Goal: Task Accomplishment & Management: Use online tool/utility

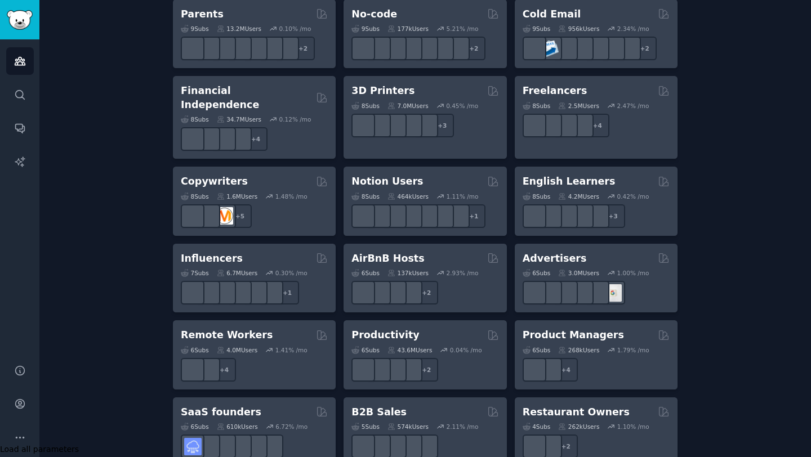
scroll to position [842, 0]
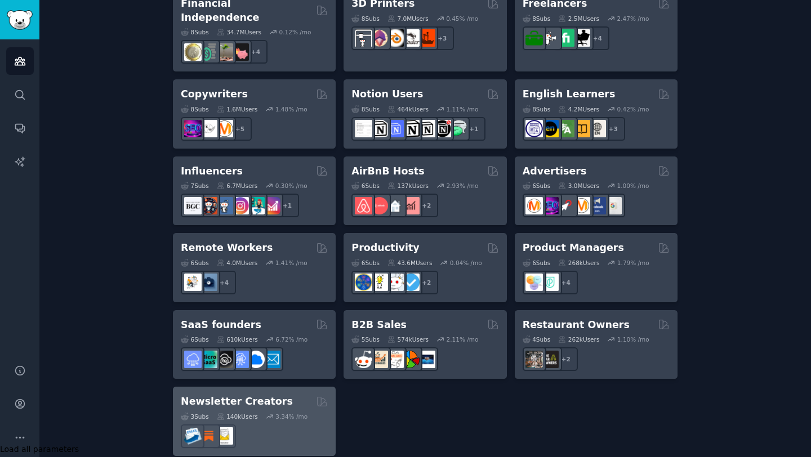
click at [283, 425] on div at bounding box center [254, 437] width 147 height 24
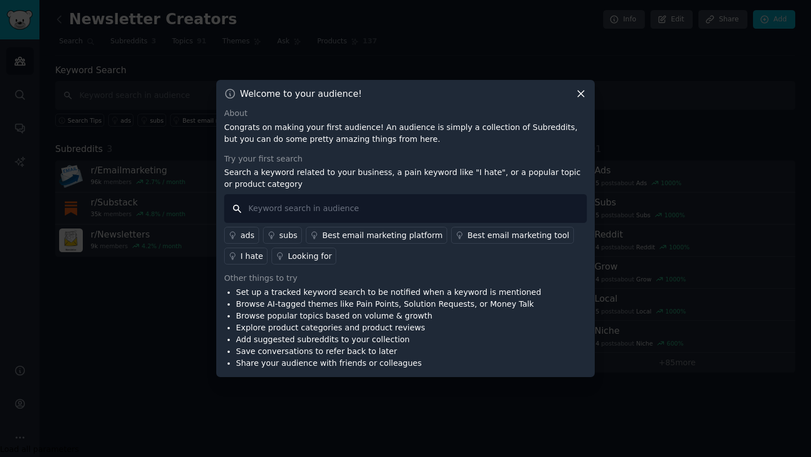
click at [383, 207] on input "text" at bounding box center [405, 208] width 363 height 29
type input "i hate"
click at [405, 207] on input "i hate" at bounding box center [405, 208] width 363 height 29
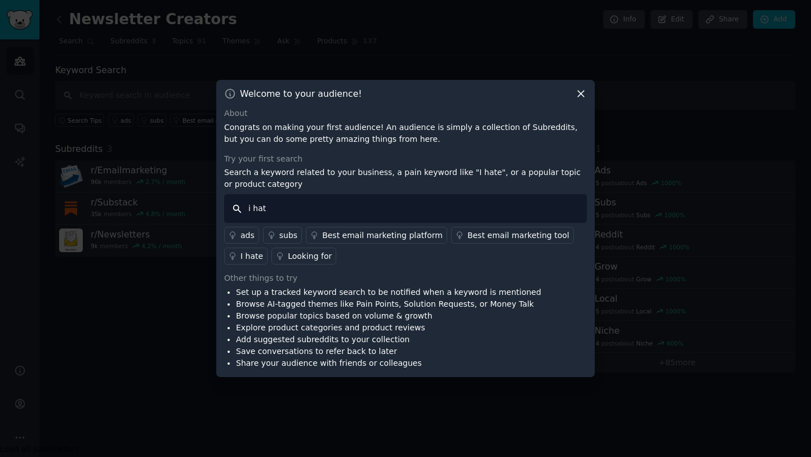
type input "i hate"
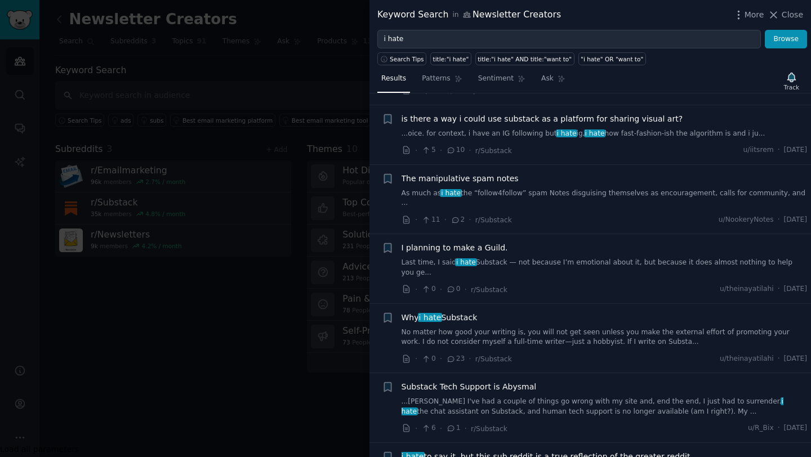
scroll to position [710, 0]
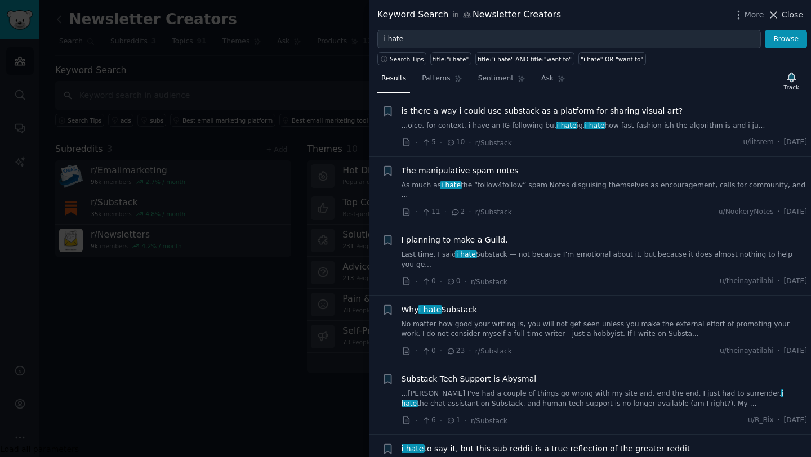
click at [781, 10] on button "Close" at bounding box center [785, 15] width 35 height 12
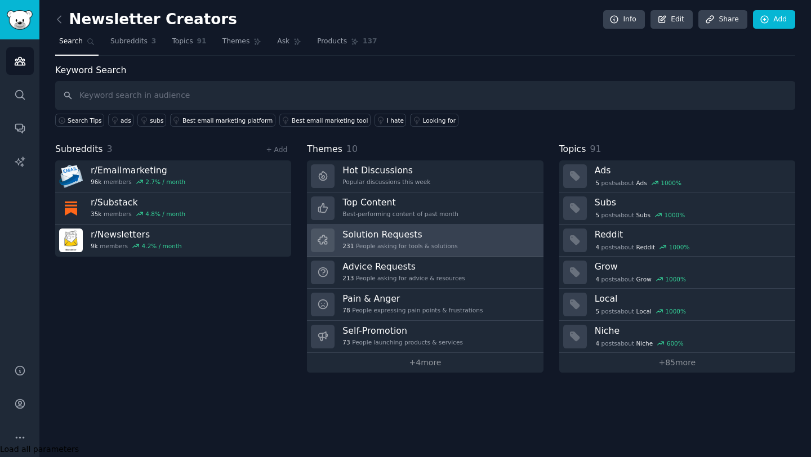
click at [398, 239] on h3 "Solution Requests" at bounding box center [400, 235] width 115 height 12
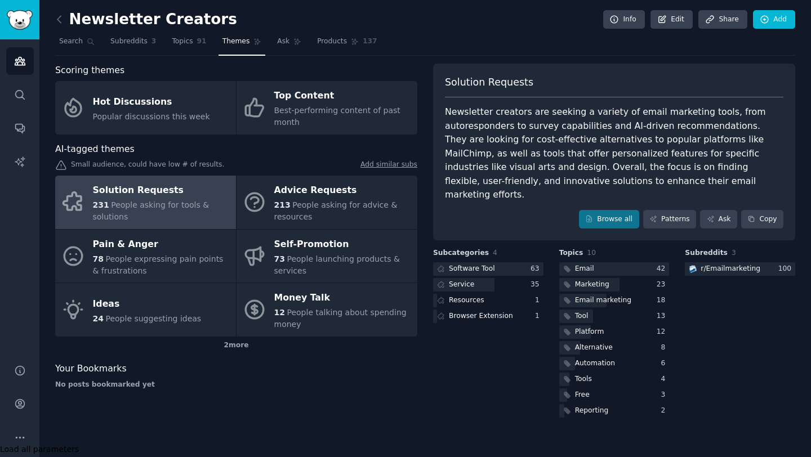
click at [154, 186] on div "Solution Requests" at bounding box center [161, 191] width 137 height 18
click at [669, 210] on link "Patterns" at bounding box center [669, 219] width 53 height 19
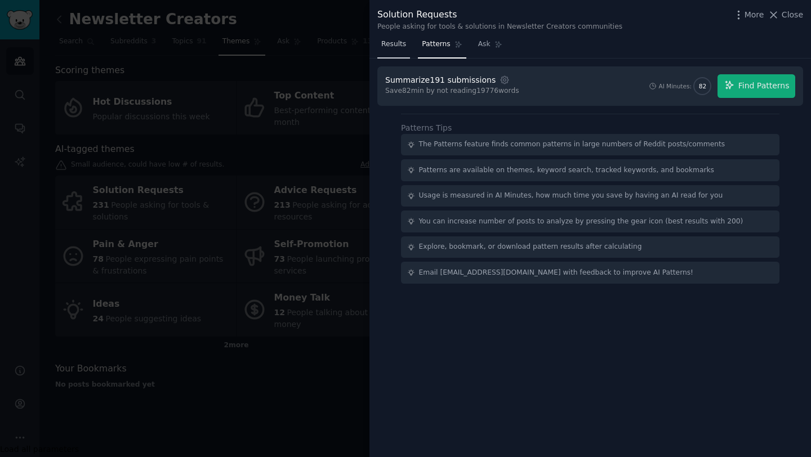
click at [400, 42] on span "Results" at bounding box center [393, 44] width 25 height 10
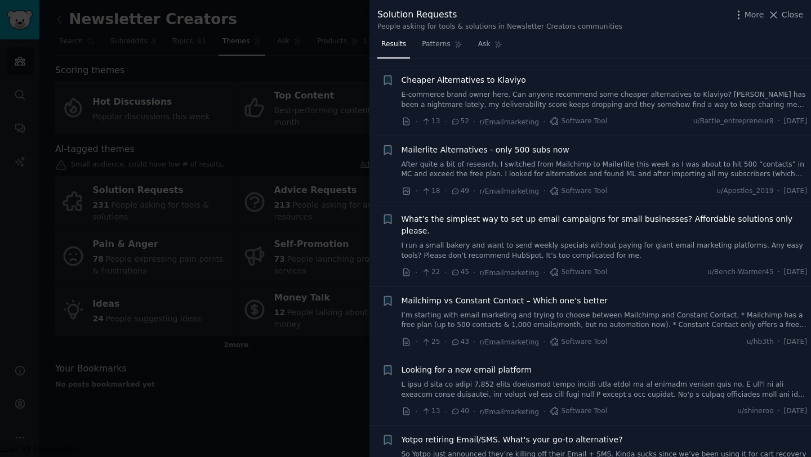
scroll to position [154, 0]
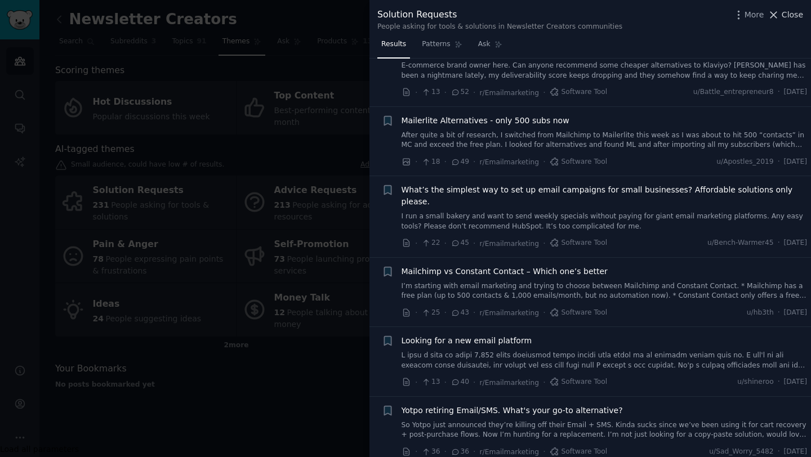
click at [777, 19] on icon at bounding box center [774, 15] width 12 height 12
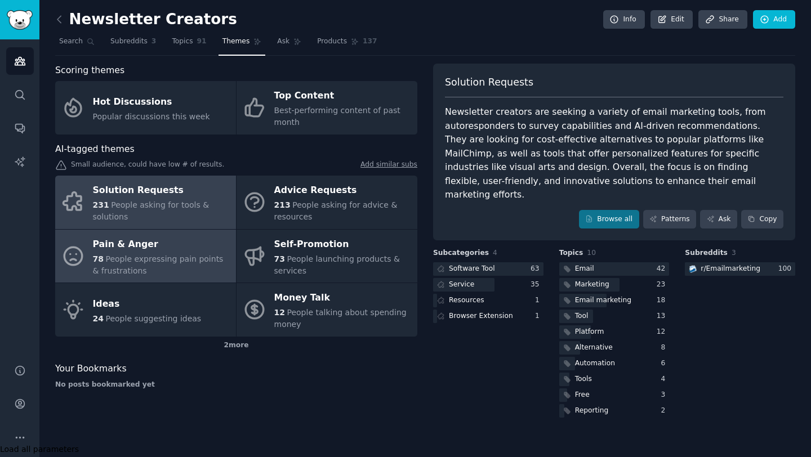
click at [174, 247] on div "Pain & Anger" at bounding box center [161, 244] width 137 height 18
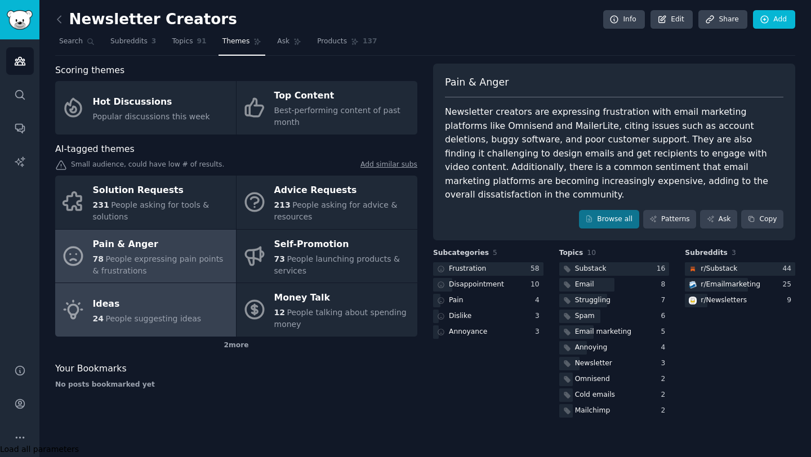
click at [156, 330] on link "Ideas 24 People suggesting ideas" at bounding box center [145, 310] width 181 height 54
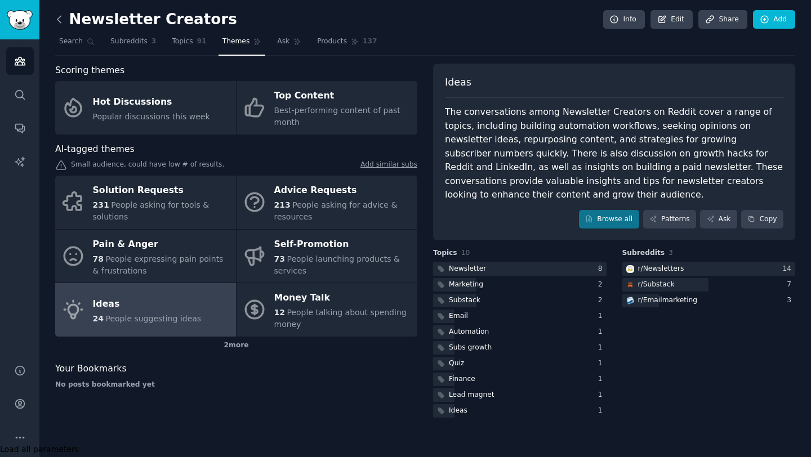
click at [60, 17] on icon at bounding box center [60, 20] width 12 height 12
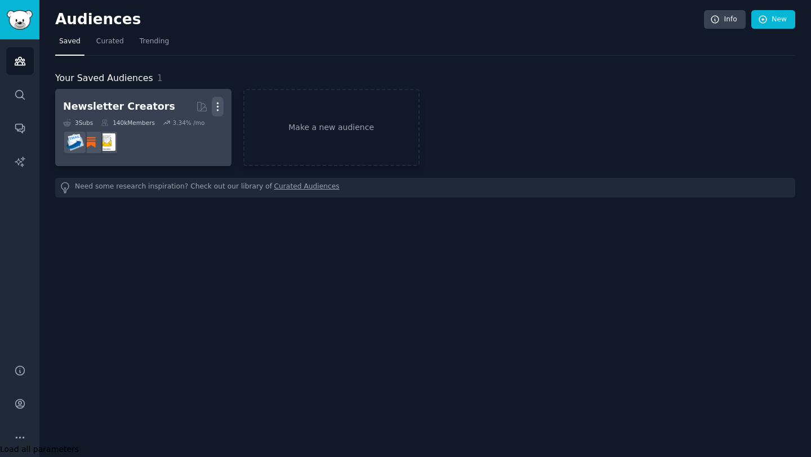
click at [217, 106] on icon "button" at bounding box center [217, 107] width 1 height 8
click at [196, 135] on p "Delete" at bounding box center [187, 131] width 26 height 12
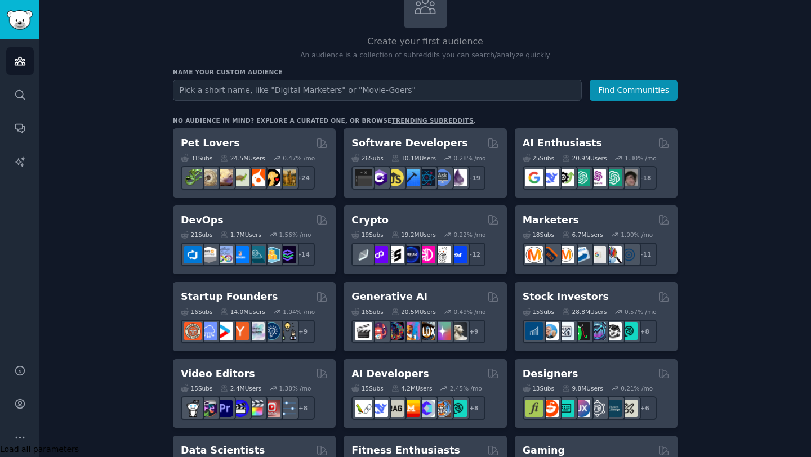
scroll to position [64, 0]
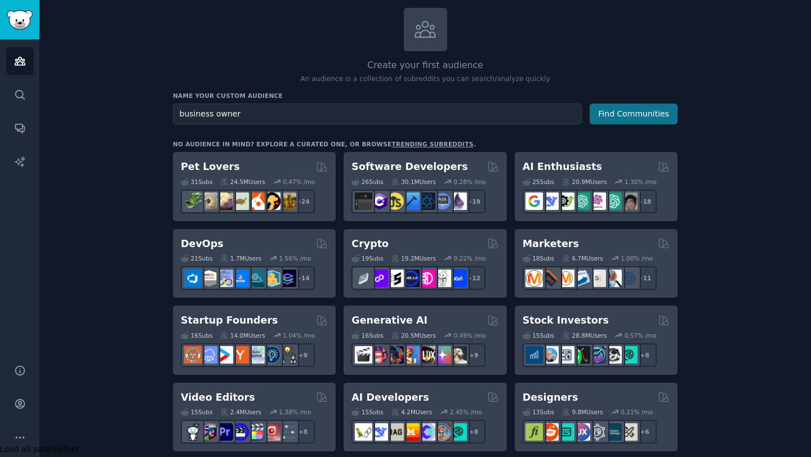
type input "business owner"
click at [625, 112] on button "Find Communities" at bounding box center [634, 114] width 88 height 21
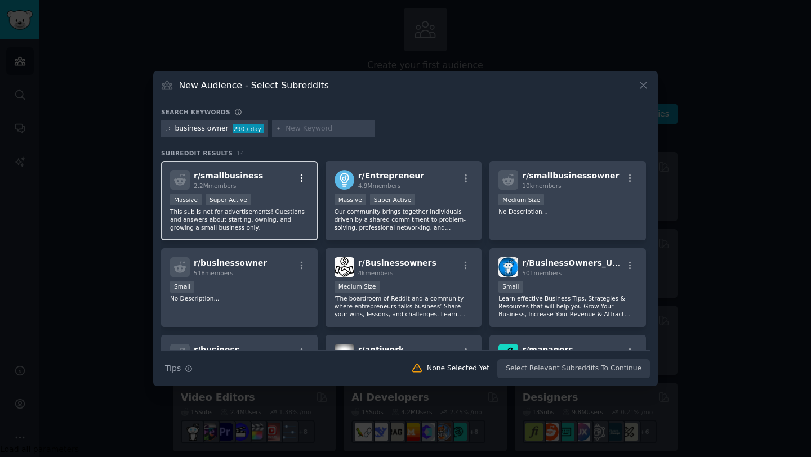
click at [300, 177] on icon "button" at bounding box center [302, 179] width 10 height 10
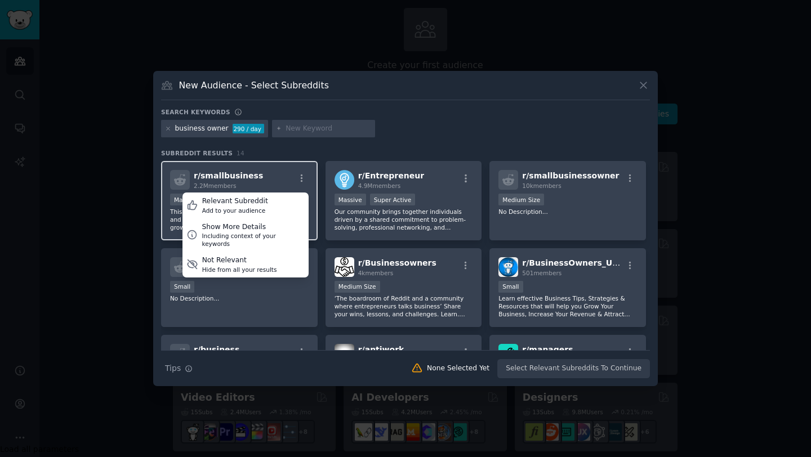
click at [291, 175] on div "r/ smallbusiness 2.2M members Relevant Subreddit Add to your audience Show More…" at bounding box center [239, 180] width 139 height 20
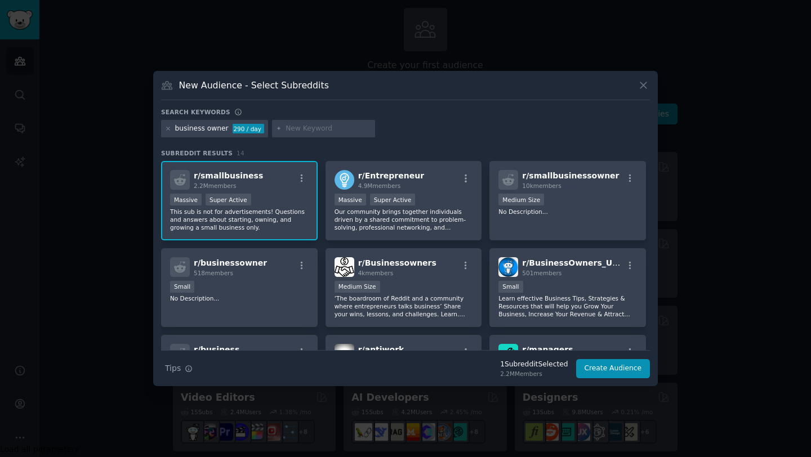
click at [282, 199] on div "Massive Super Active" at bounding box center [239, 201] width 139 height 14
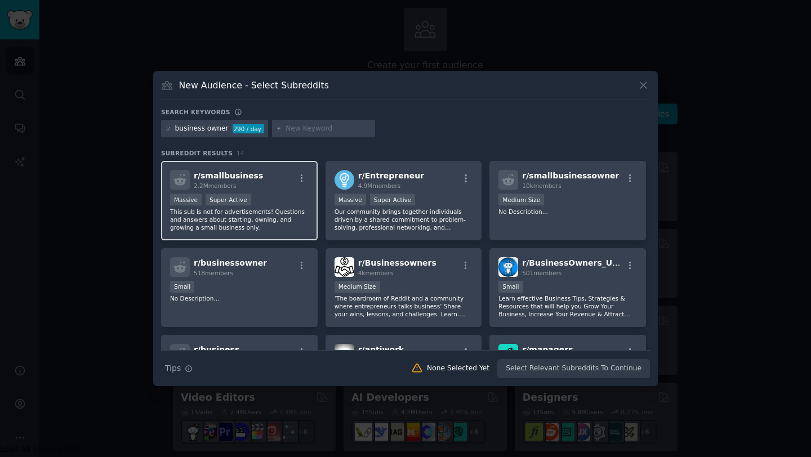
click at [286, 196] on div "Massive Super Active" at bounding box center [239, 201] width 139 height 14
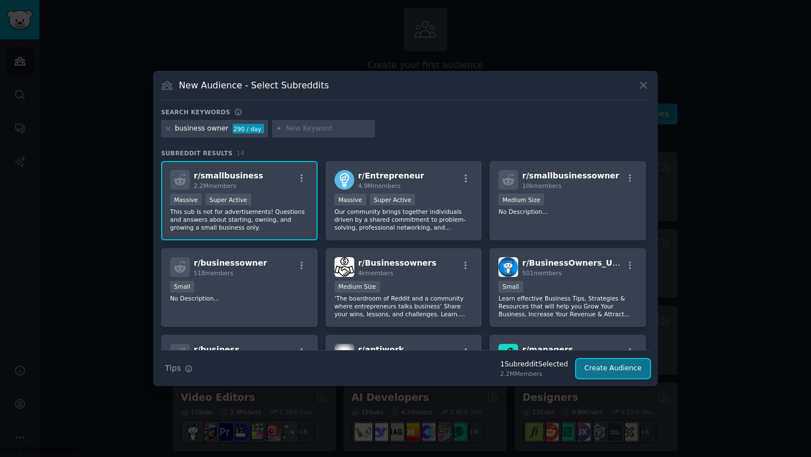
click at [630, 368] on button "Create Audience" at bounding box center [613, 368] width 74 height 19
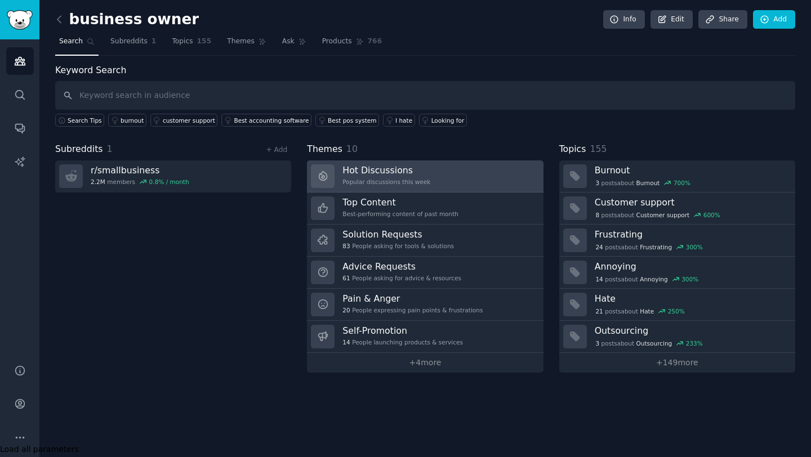
click at [483, 179] on link "Hot Discussions Popular discussions this week" at bounding box center [425, 177] width 236 height 32
click at [451, 165] on link "Hot Discussions Popular discussions this week" at bounding box center [425, 177] width 236 height 32
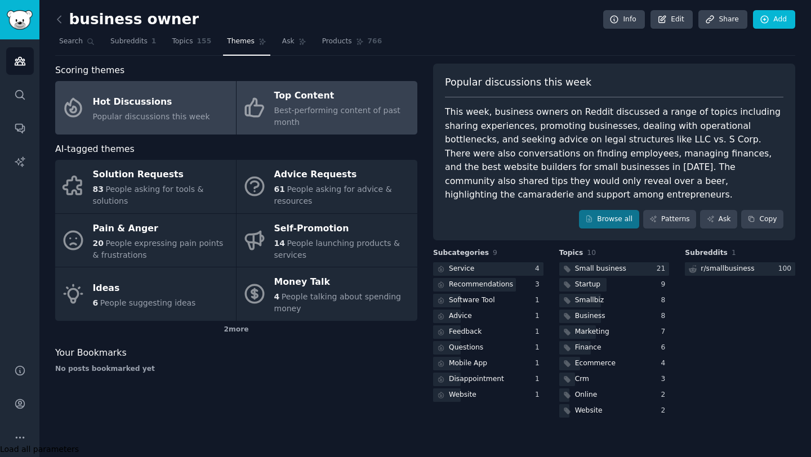
click at [372, 121] on div "Best-performing content of past month" at bounding box center [342, 117] width 137 height 24
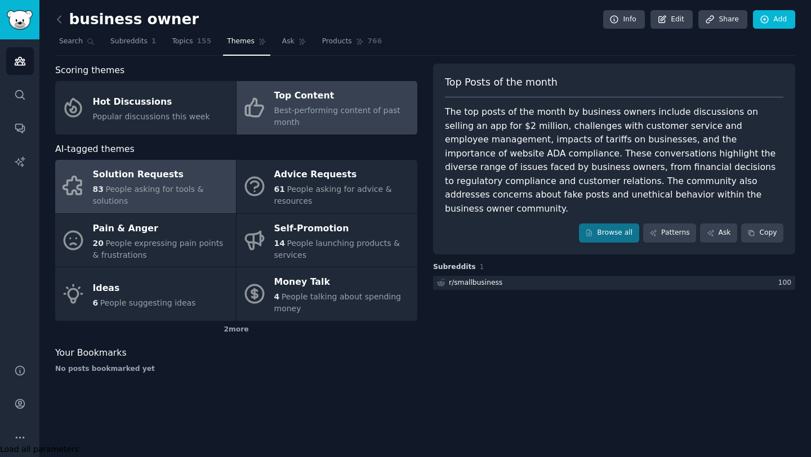
click at [151, 185] on span "People asking for tools & solutions" at bounding box center [148, 195] width 111 height 21
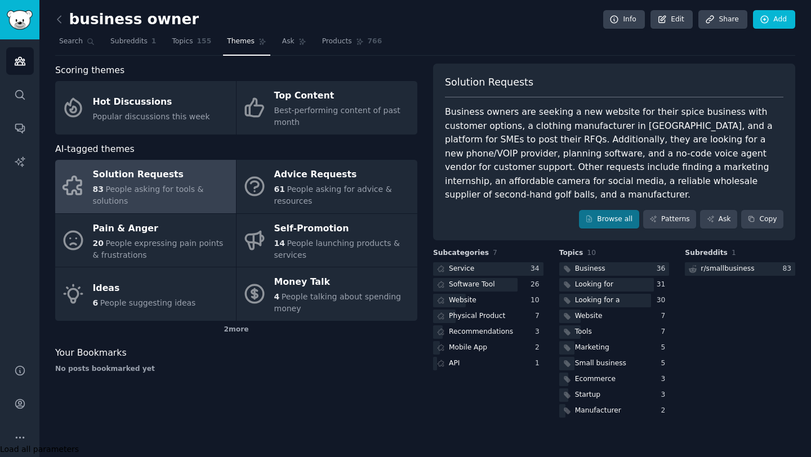
click at [453, 139] on div "Business owners are seeking a new website for their spice business with custome…" at bounding box center [614, 153] width 339 height 97
drag, startPoint x: 628, startPoint y: 125, endPoint x: 465, endPoint y: 137, distance: 163.2
click at [465, 137] on div "Business owners are seeking a new website for their spice business with custome…" at bounding box center [614, 153] width 339 height 97
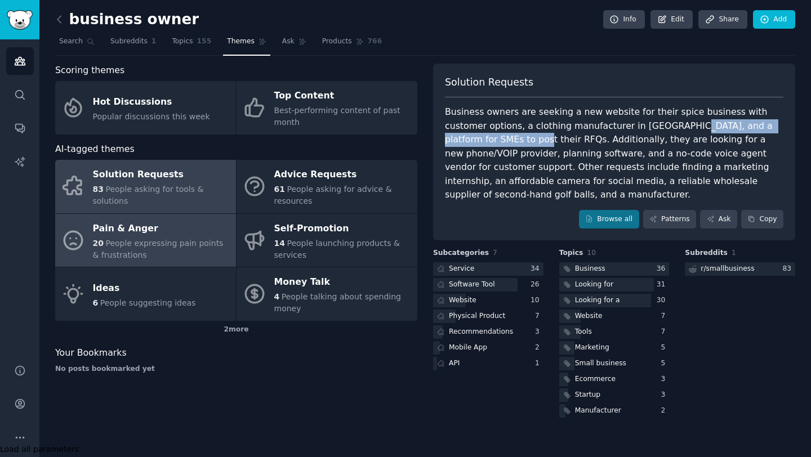
click at [179, 240] on span "People expressing pain points & frustrations" at bounding box center [158, 249] width 131 height 21
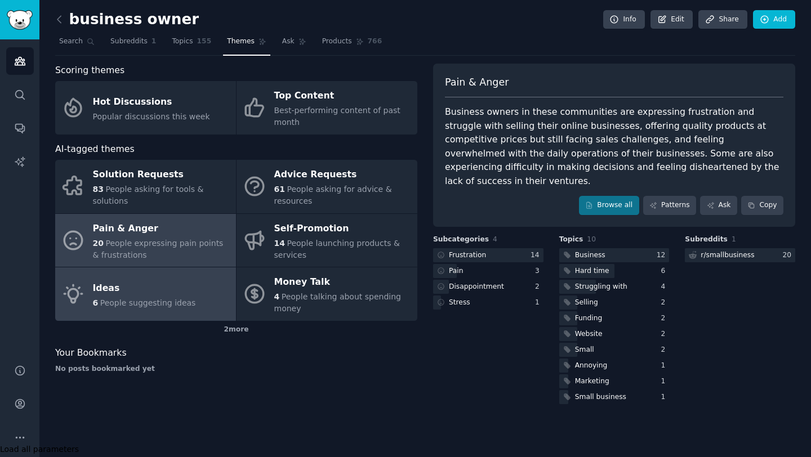
click at [161, 293] on div "Ideas" at bounding box center [144, 288] width 103 height 18
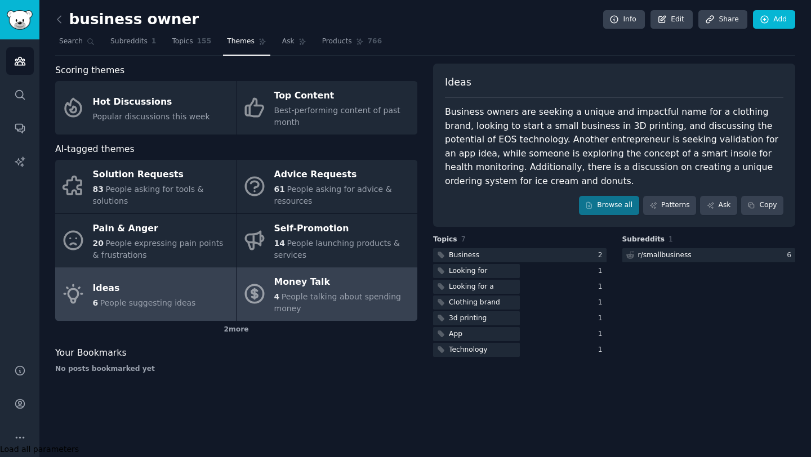
click at [309, 303] on div "4 People talking about spending money" at bounding box center [342, 303] width 137 height 24
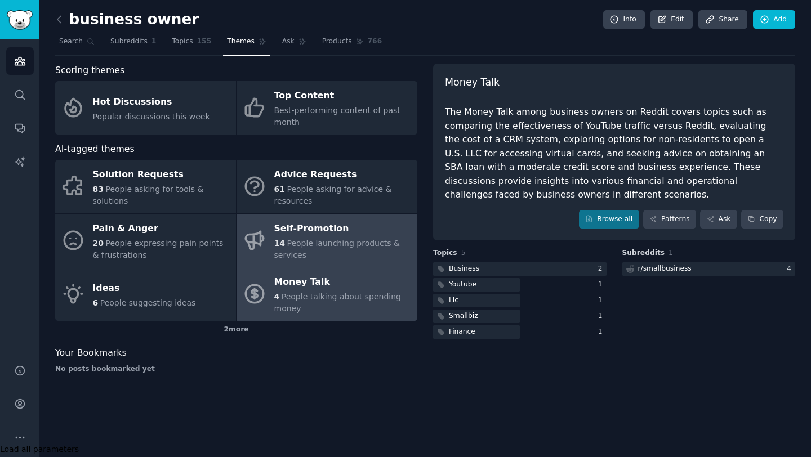
click at [322, 247] on span "People launching products & services" at bounding box center [337, 249] width 126 height 21
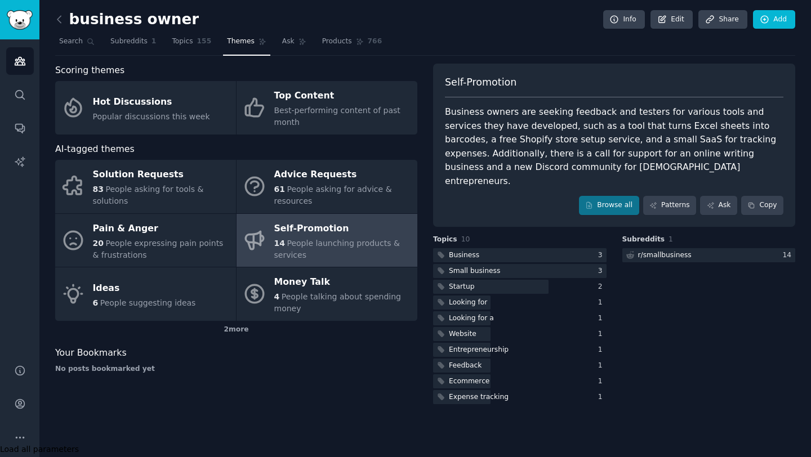
click at [326, 219] on link "Self-Promotion 14 People launching products & services" at bounding box center [327, 241] width 181 height 54
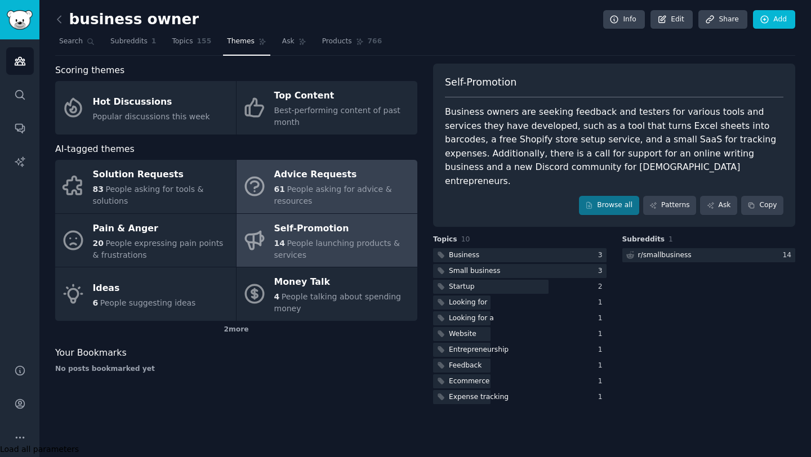
click at [327, 208] on link "Advice Requests 61 People asking for advice & resources" at bounding box center [327, 187] width 181 height 54
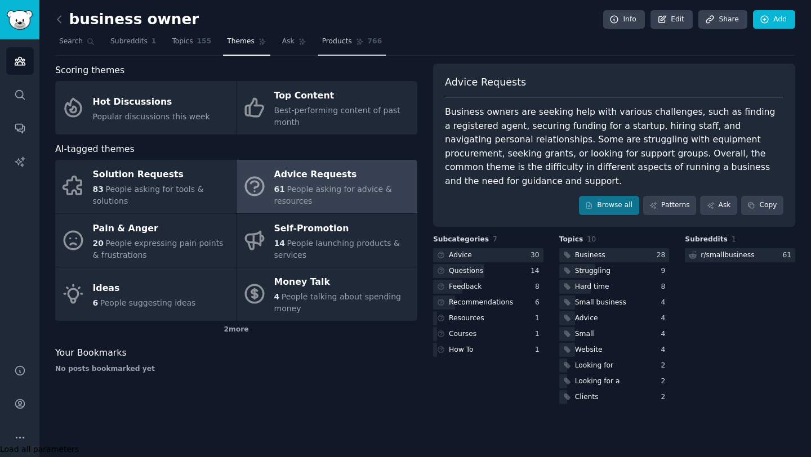
click at [331, 44] on span "Products" at bounding box center [337, 42] width 30 height 10
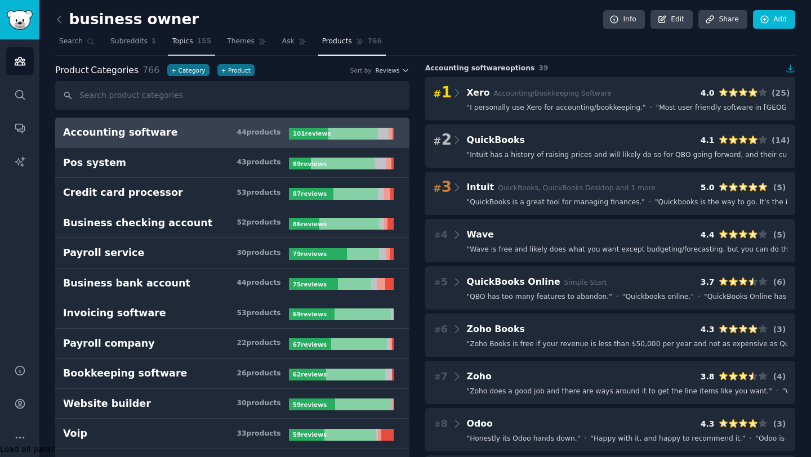
click at [190, 41] on span "Topics" at bounding box center [182, 42] width 21 height 10
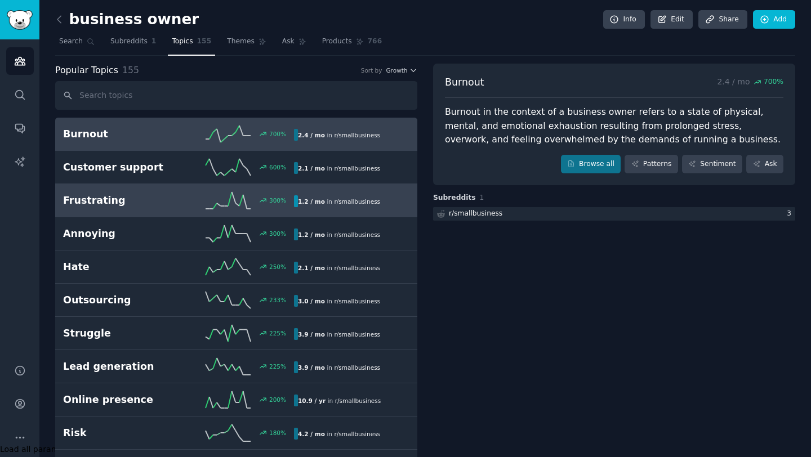
click at [204, 203] on div "300 %" at bounding box center [236, 200] width 115 height 17
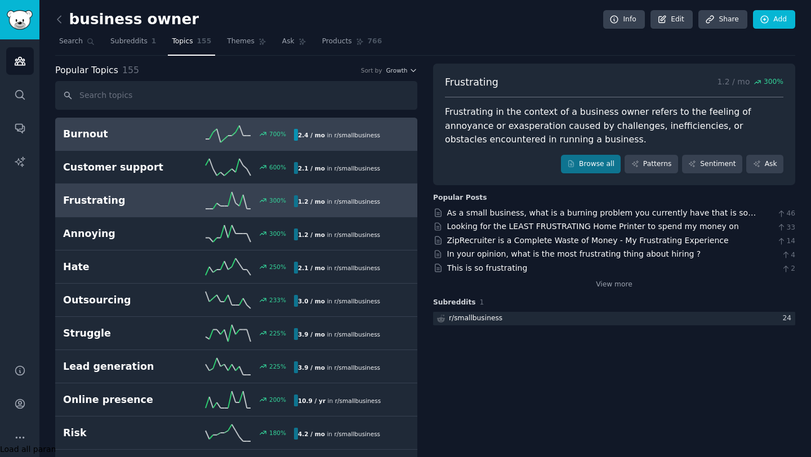
click at [182, 138] on div "700 %" at bounding box center [236, 134] width 115 height 17
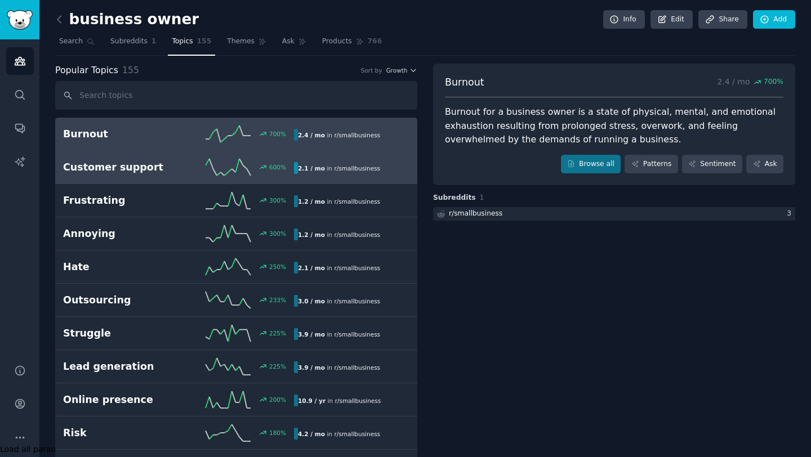
click at [172, 164] on h2 "Customer support" at bounding box center [120, 168] width 115 height 14
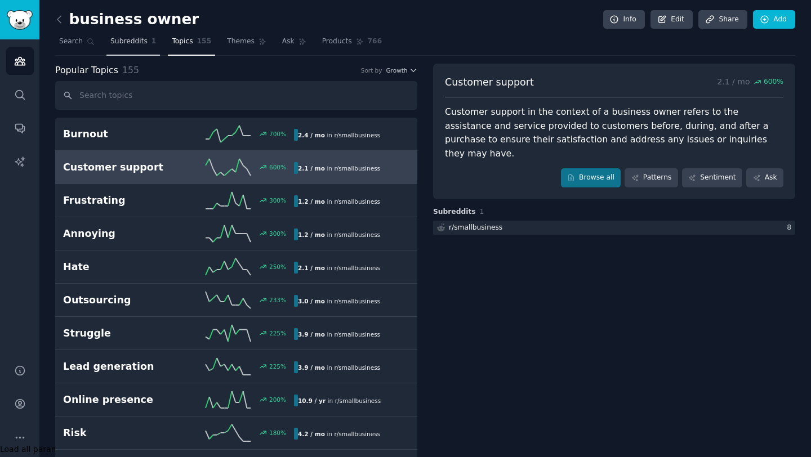
click at [127, 43] on span "Subreddits" at bounding box center [128, 42] width 37 height 10
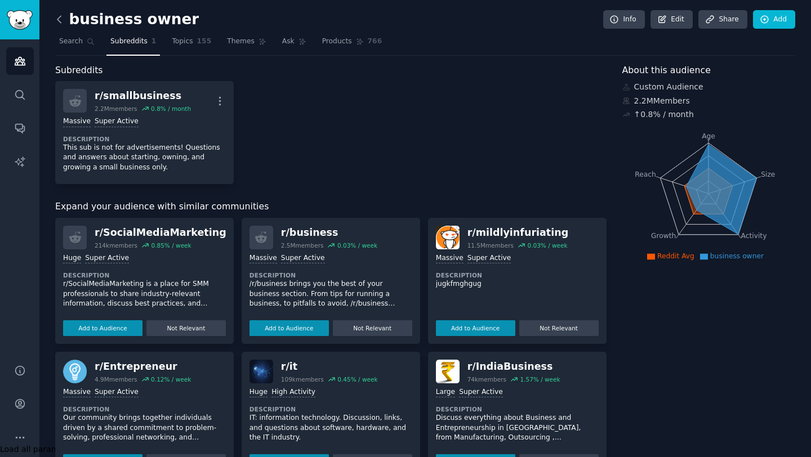
click at [60, 20] on icon at bounding box center [60, 20] width 12 height 12
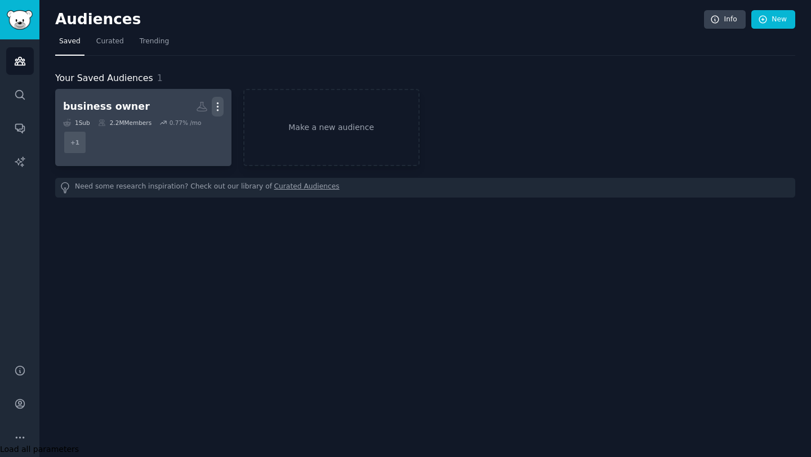
click at [221, 108] on icon "button" at bounding box center [218, 107] width 12 height 12
click at [191, 129] on p "Delete" at bounding box center [187, 131] width 26 height 12
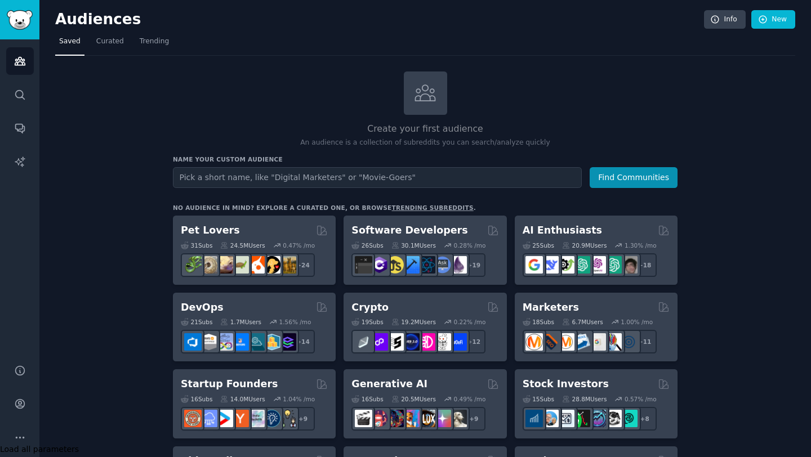
click at [279, 180] on input "text" at bounding box center [377, 177] width 409 height 21
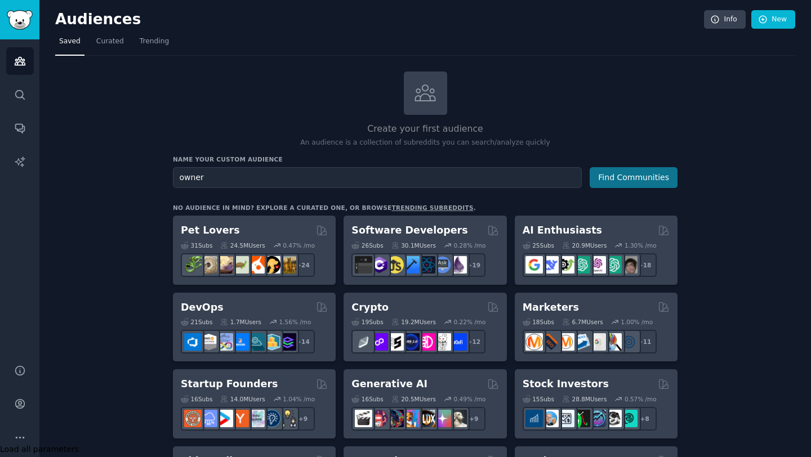
type input "owner"
click at [631, 176] on button "Find Communities" at bounding box center [634, 177] width 88 height 21
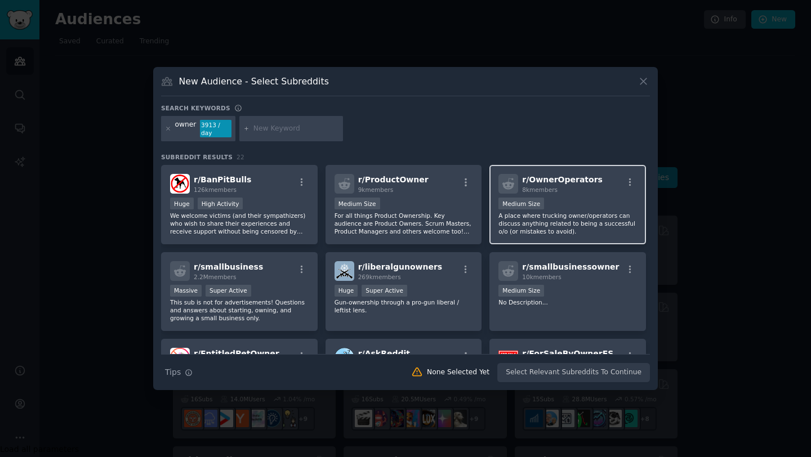
click at [593, 199] on div "Medium Size" at bounding box center [568, 205] width 139 height 14
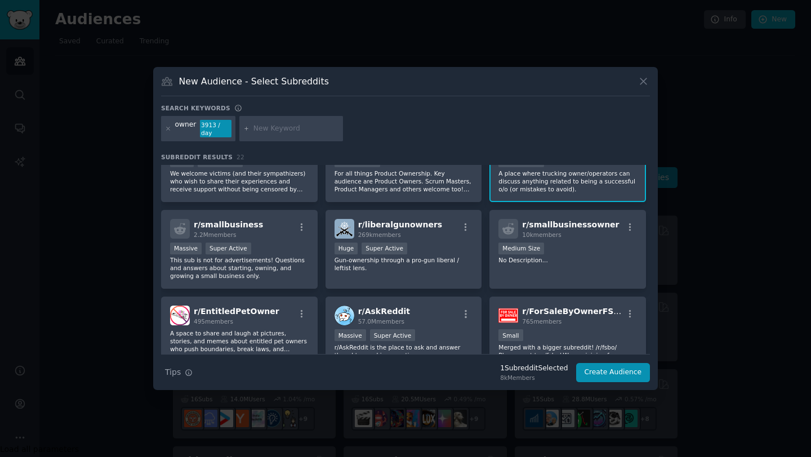
scroll to position [43, 0]
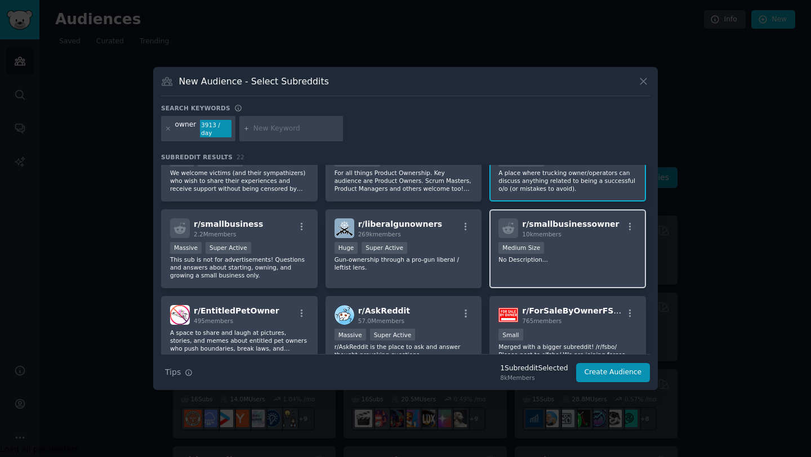
click at [571, 250] on div "Medium Size" at bounding box center [568, 249] width 139 height 14
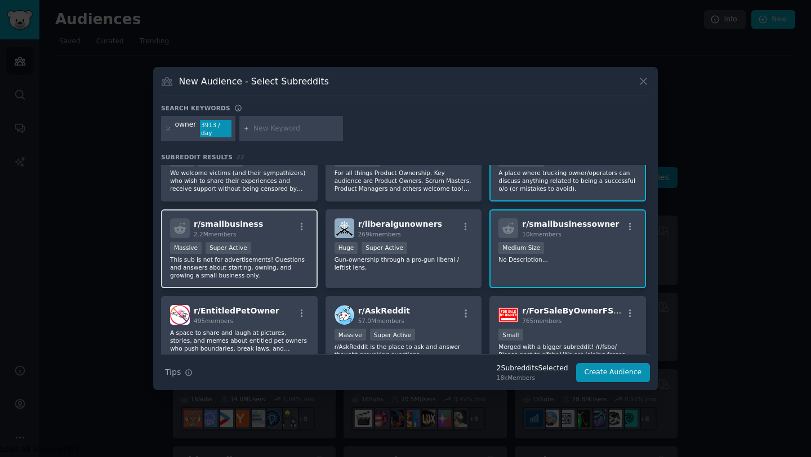
click at [296, 256] on p "This sub is not for advertisements! Questions and answers about starting, ownin…" at bounding box center [239, 268] width 139 height 24
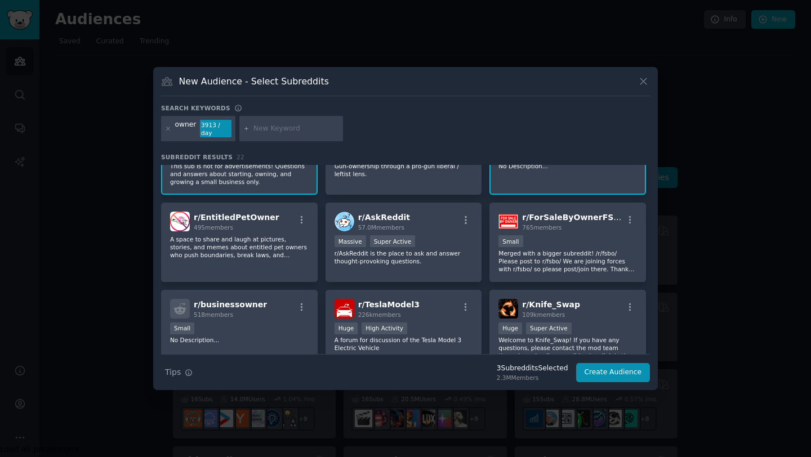
scroll to position [138, 0]
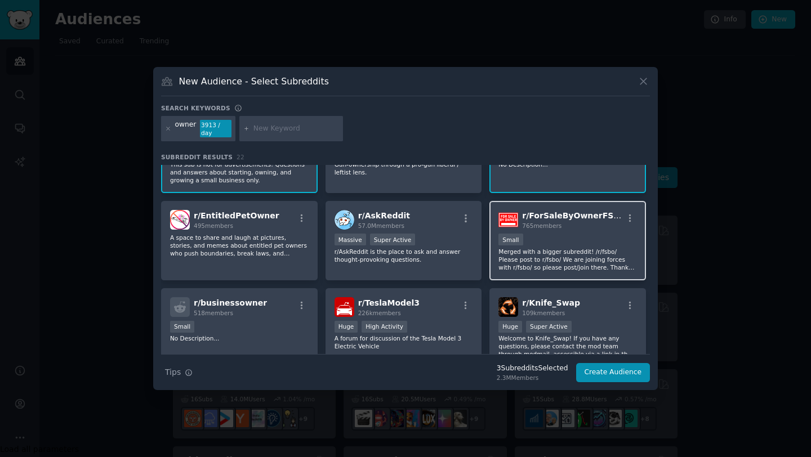
click at [539, 239] on div "100 - 1000 members Small" at bounding box center [568, 241] width 139 height 14
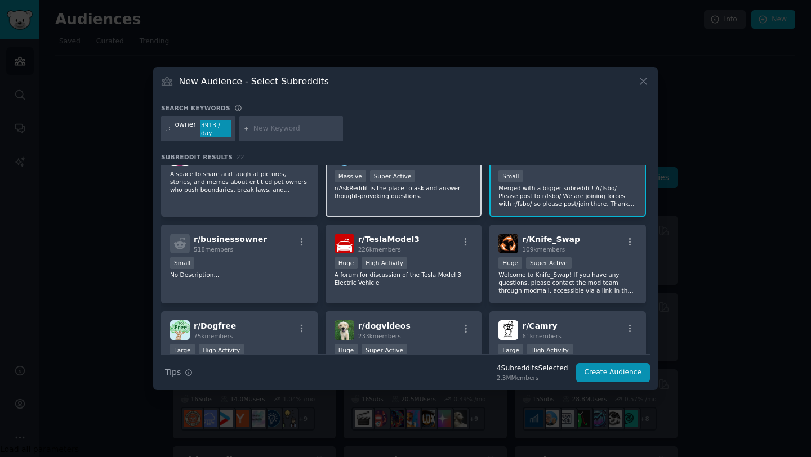
scroll to position [203, 0]
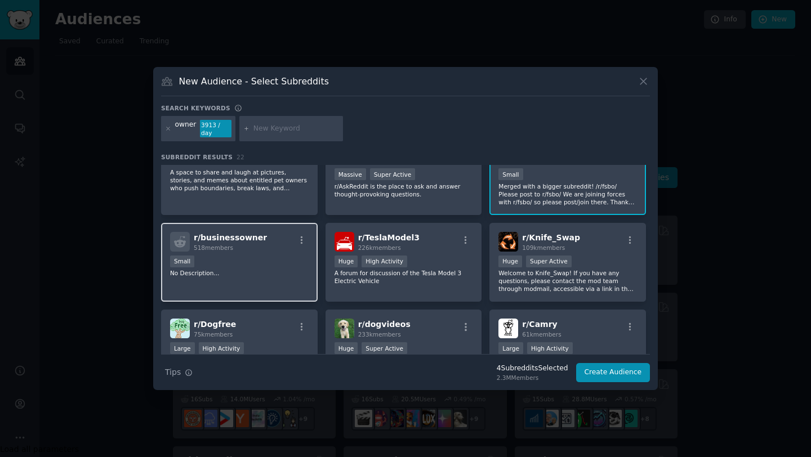
click at [305, 270] on p "No Description..." at bounding box center [239, 273] width 139 height 8
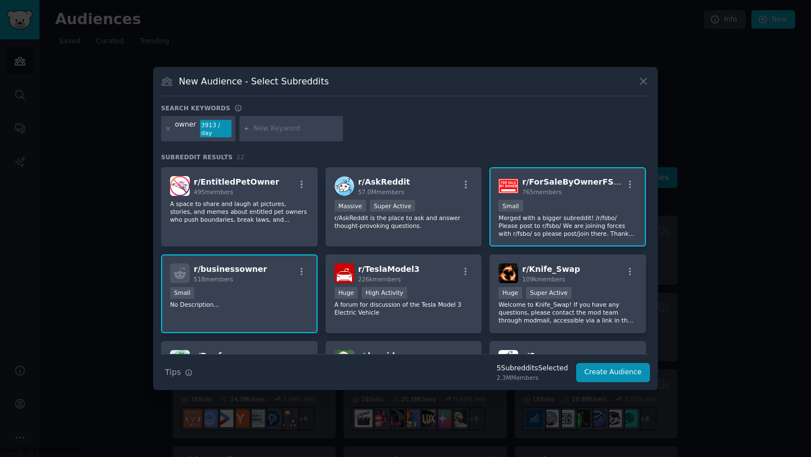
scroll to position [173, 0]
click at [612, 372] on button "Create Audience" at bounding box center [613, 372] width 74 height 19
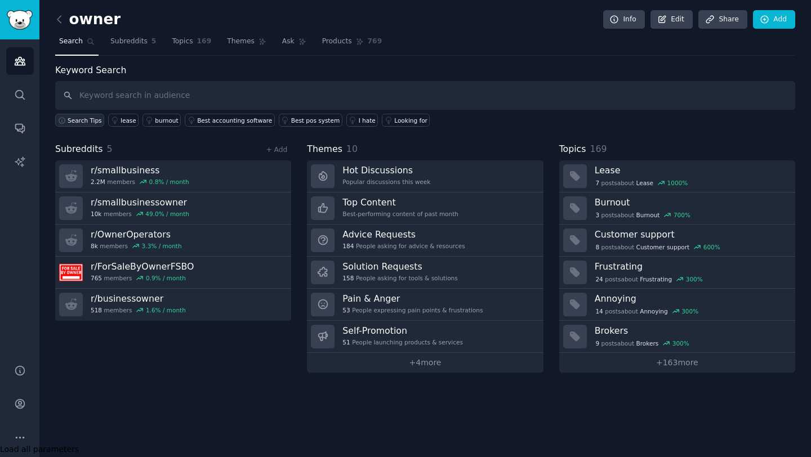
click at [86, 117] on span "Search Tips" at bounding box center [85, 121] width 34 height 8
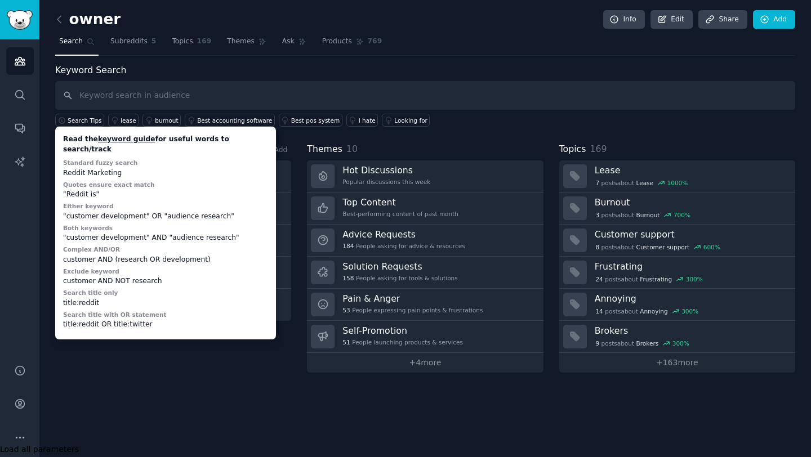
click at [179, 344] on div "Subreddits 5 + Add r/ smallbusiness 2.2M members 0.8 % / month r/ smallbusiness…" at bounding box center [173, 258] width 236 height 230
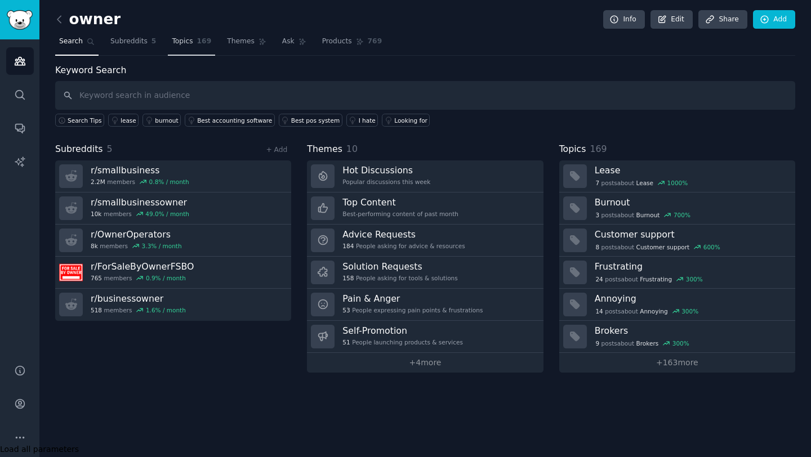
click at [183, 43] on span "Topics" at bounding box center [182, 42] width 21 height 10
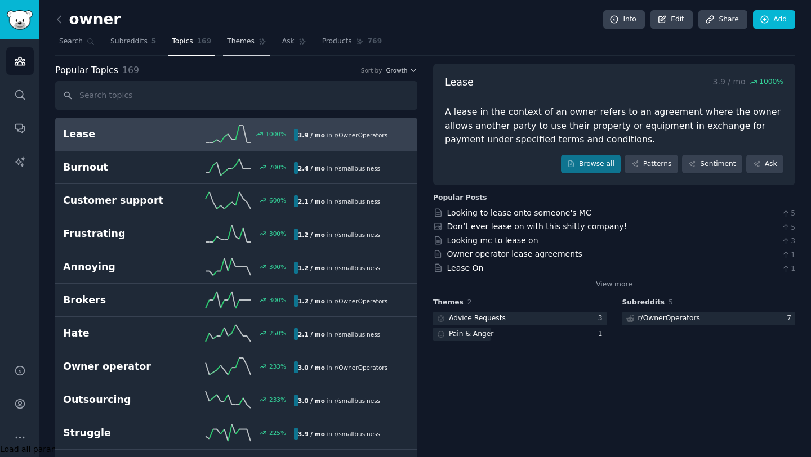
click at [234, 42] on span "Themes" at bounding box center [241, 42] width 28 height 10
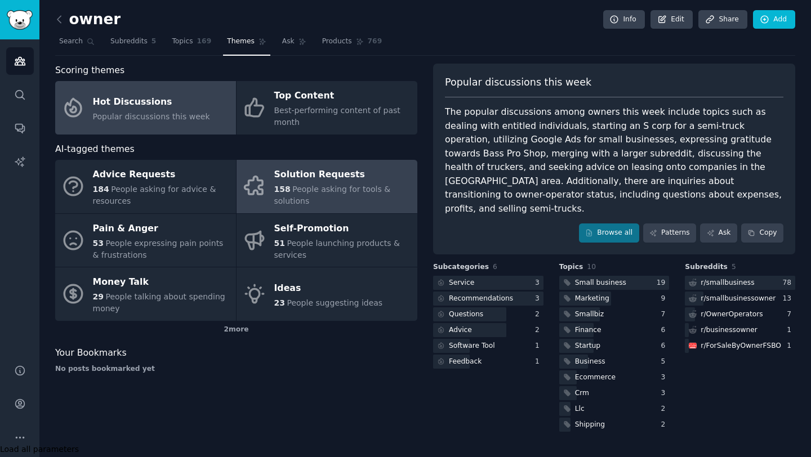
click at [298, 181] on div "Solution Requests" at bounding box center [342, 175] width 137 height 18
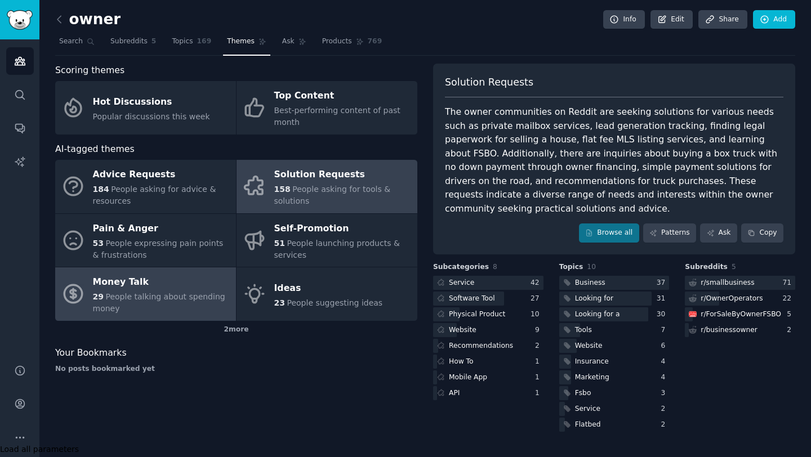
click at [190, 288] on div "Money Talk" at bounding box center [161, 283] width 137 height 18
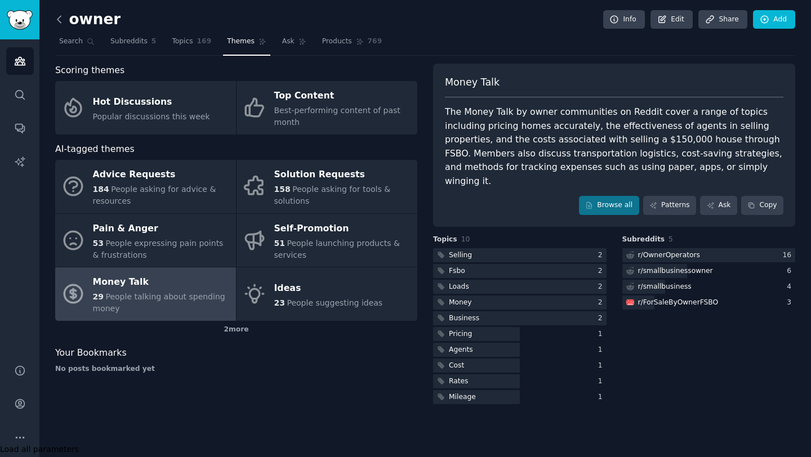
click at [58, 15] on icon at bounding box center [60, 20] width 12 height 12
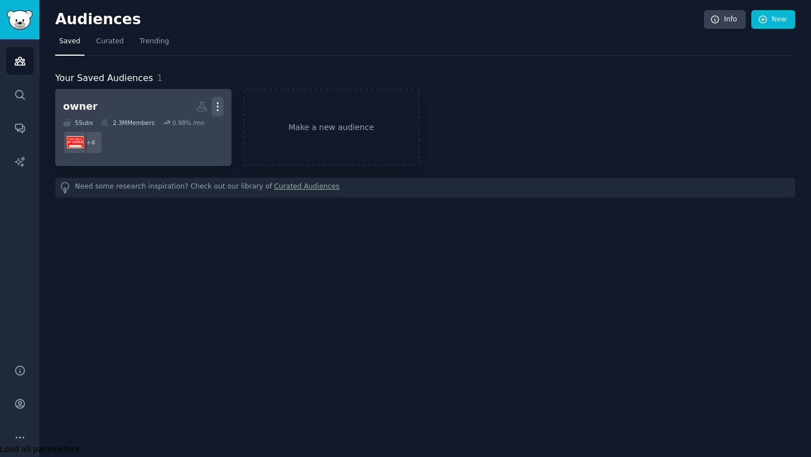
click at [220, 103] on icon "button" at bounding box center [218, 107] width 12 height 12
click at [195, 129] on p "Delete" at bounding box center [187, 131] width 26 height 12
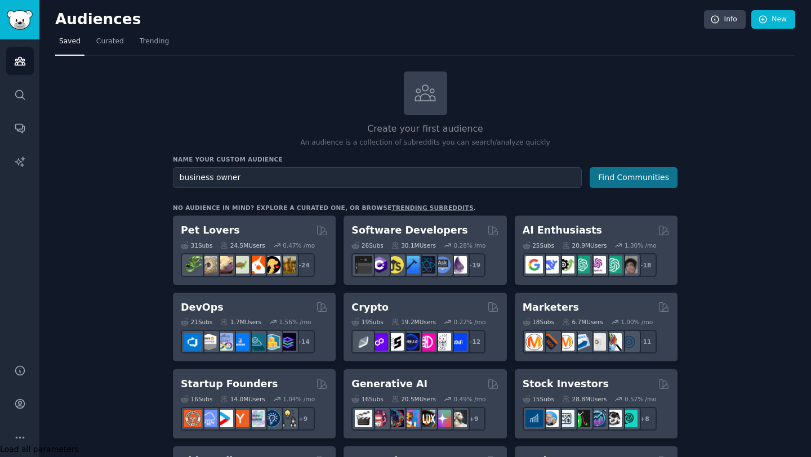
type input "business owner"
click at [617, 173] on button "Find Communities" at bounding box center [634, 177] width 88 height 21
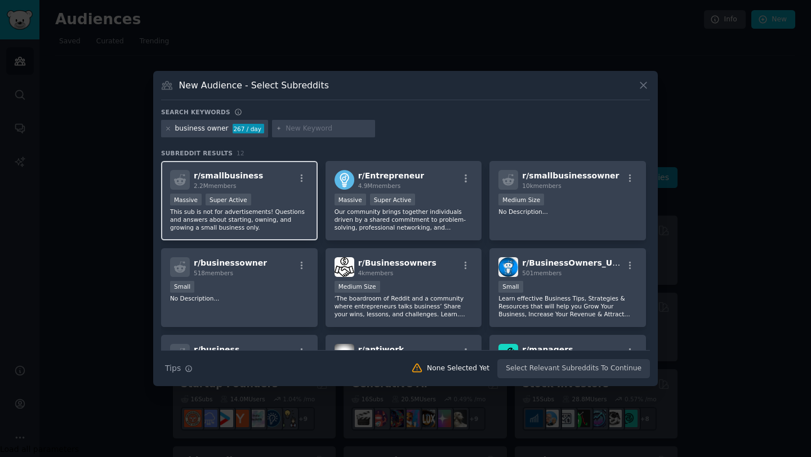
click at [283, 208] on p "This sub is not for advertisements! Questions and answers about starting, ownin…" at bounding box center [239, 220] width 139 height 24
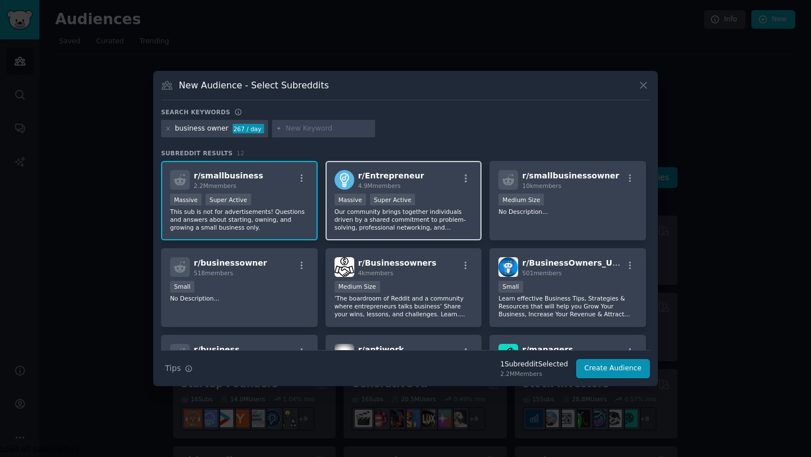
click at [421, 225] on p "Our community brings together individuals driven by a shared commitment to prob…" at bounding box center [404, 220] width 139 height 24
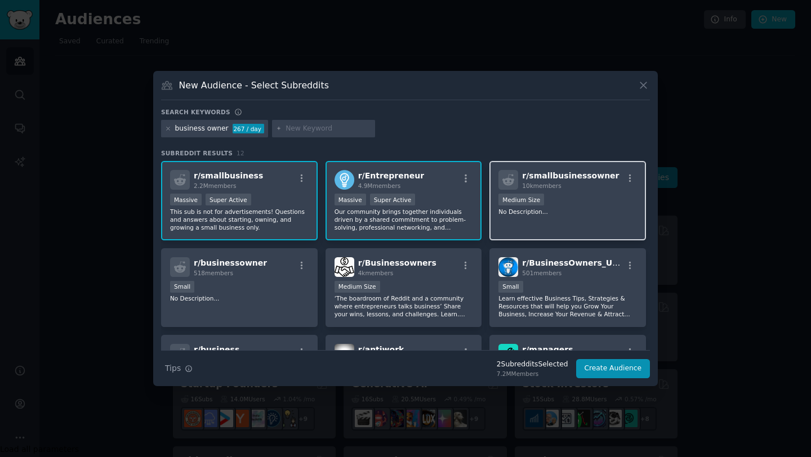
click at [528, 217] on div "r/ smallbusinessowner 10k members Medium Size No Description..." at bounding box center [568, 200] width 157 height 79
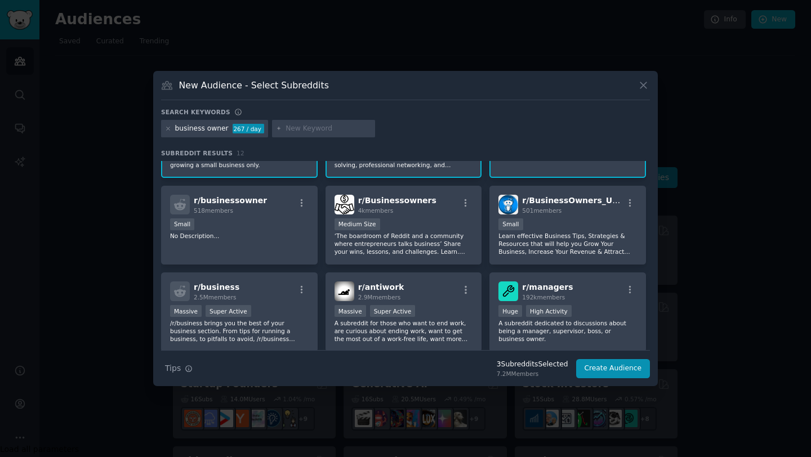
scroll to position [63, 0]
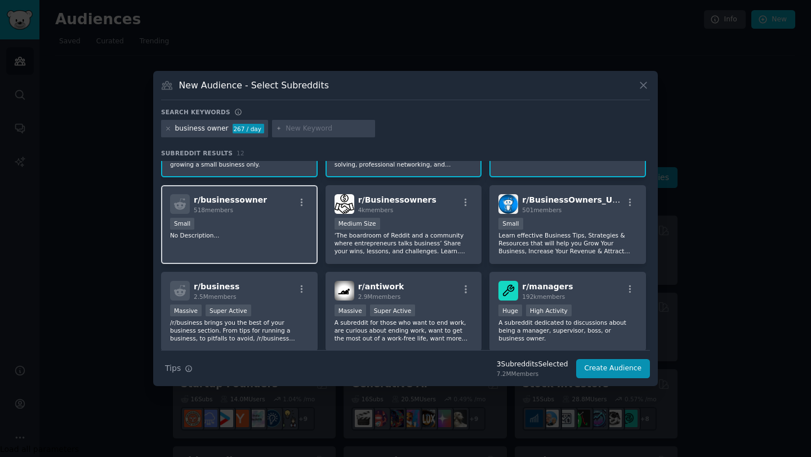
click at [274, 244] on div "r/ businessowner 518 members Small No Description..." at bounding box center [239, 224] width 157 height 79
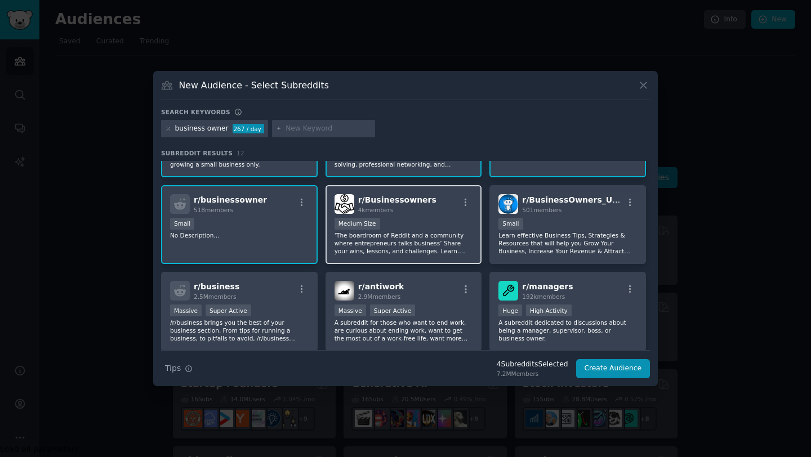
click at [398, 244] on p "‘The boardroom of Reddit and a community where entrepreneurs talks business’ Sh…" at bounding box center [404, 244] width 139 height 24
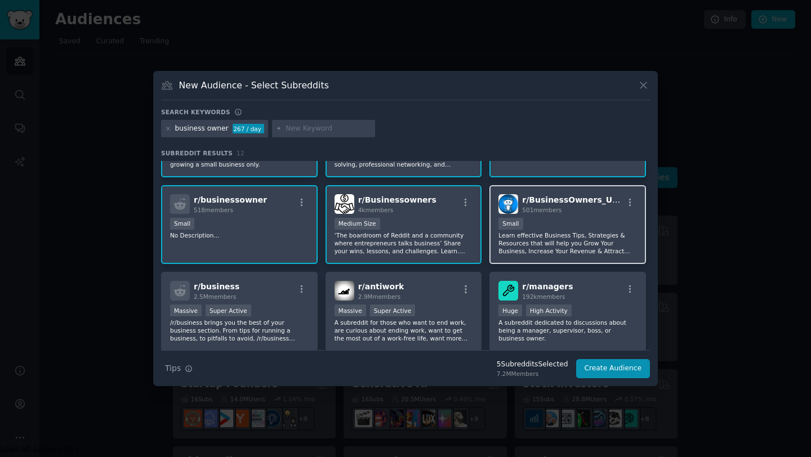
click at [521, 230] on div "Small" at bounding box center [568, 225] width 139 height 14
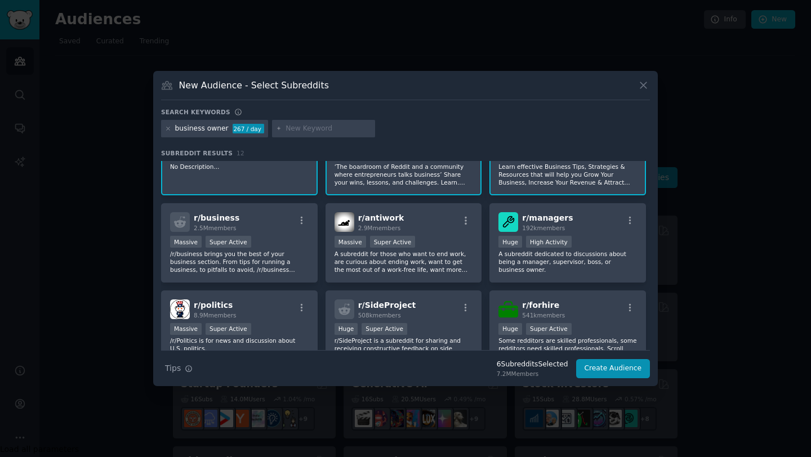
scroll to position [138, 0]
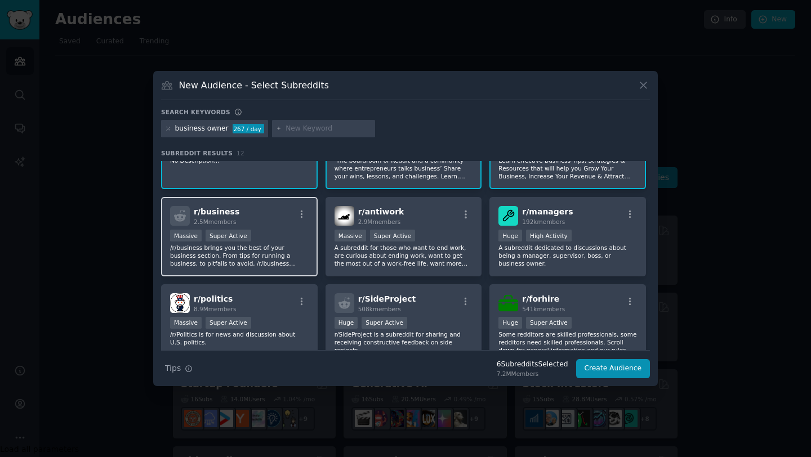
click at [282, 209] on div "r/ business 2.5M members" at bounding box center [239, 216] width 139 height 20
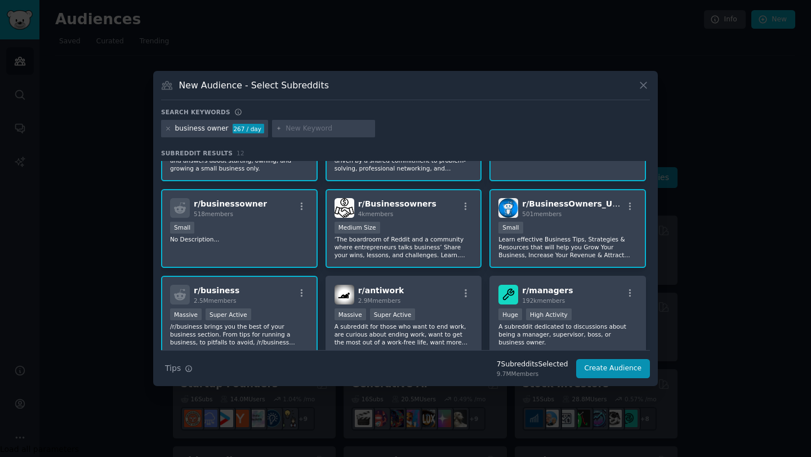
scroll to position [0, 0]
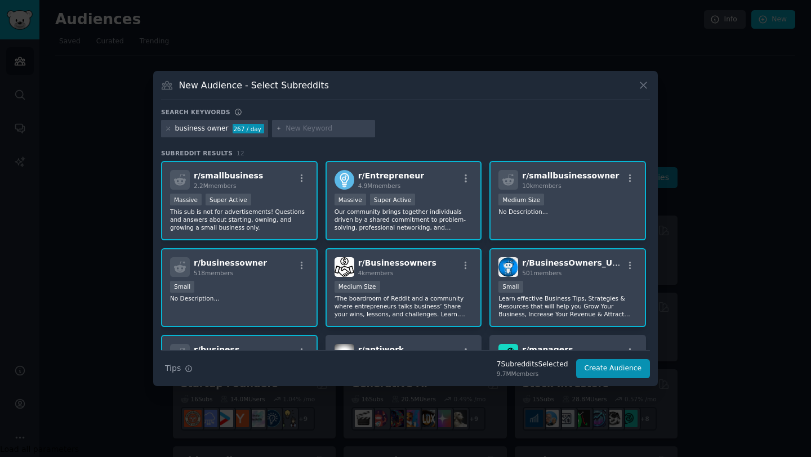
click at [303, 128] on input "text" at bounding box center [329, 129] width 86 height 10
type input "o"
type input "sme"
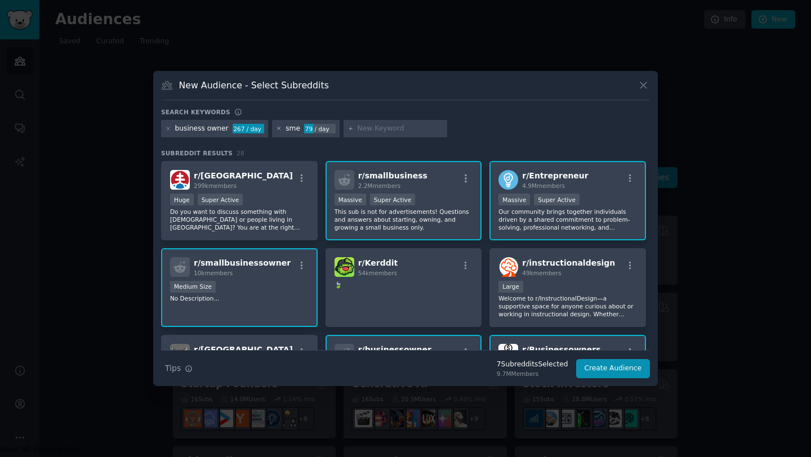
click at [277, 128] on icon at bounding box center [279, 129] width 6 height 6
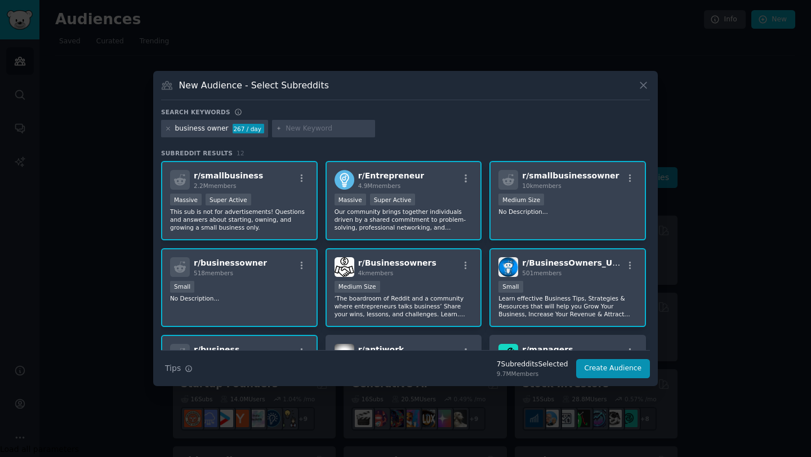
click at [297, 126] on input "text" at bounding box center [329, 129] width 86 height 10
type input "owner managed"
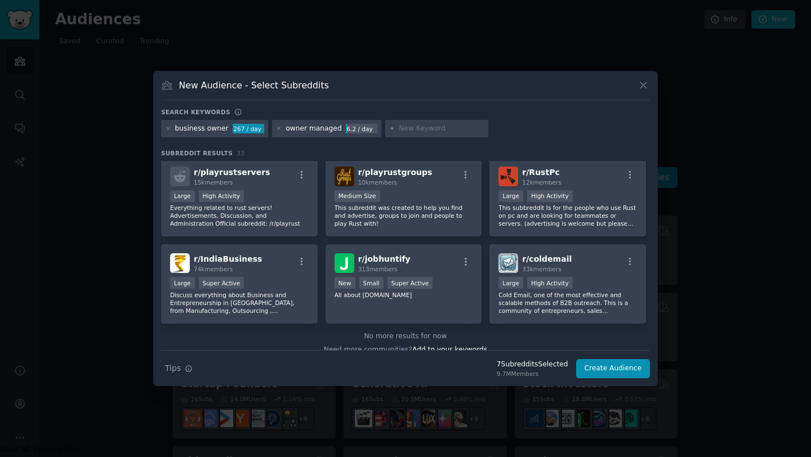
scroll to position [799, 0]
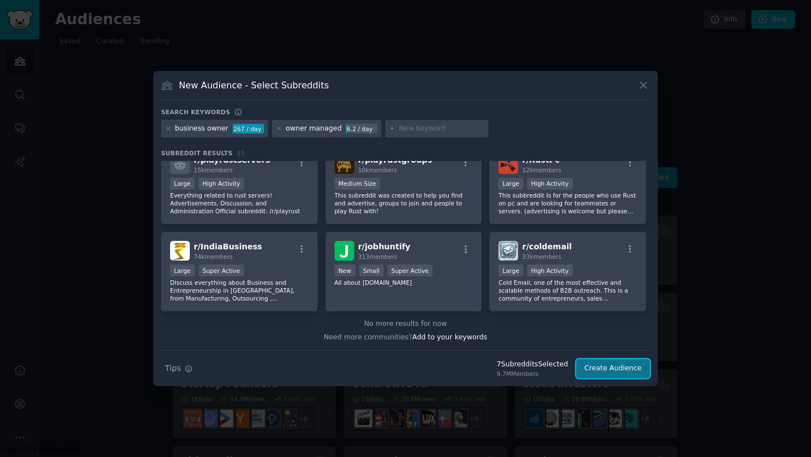
click at [606, 370] on button "Create Audience" at bounding box center [613, 368] width 74 height 19
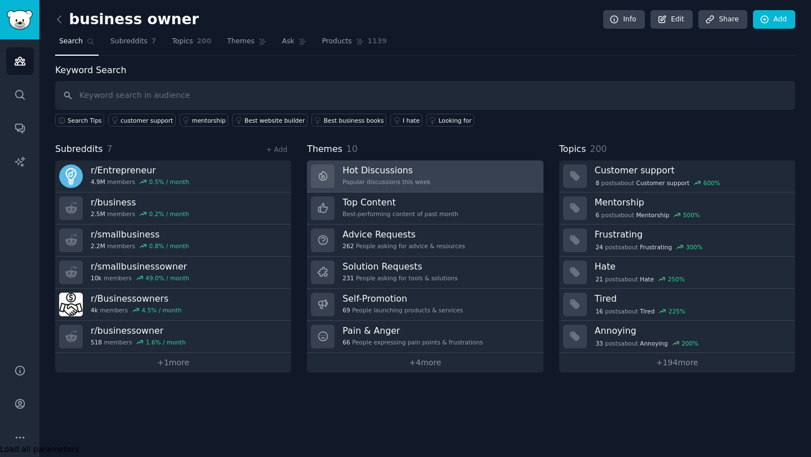
click at [354, 175] on h3 "Hot Discussions" at bounding box center [387, 170] width 88 height 12
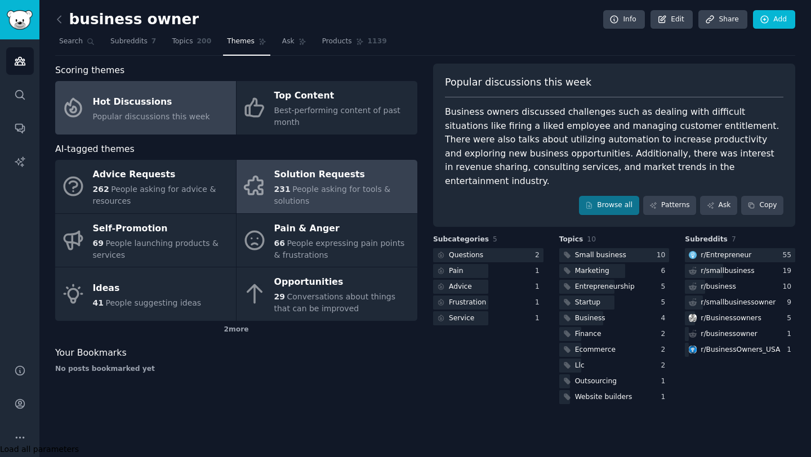
click at [291, 199] on span "People asking for tools & solutions" at bounding box center [332, 195] width 117 height 21
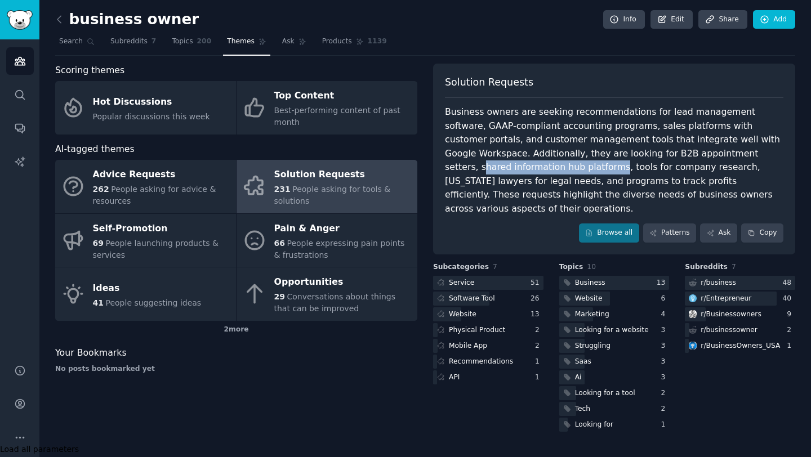
drag, startPoint x: 684, startPoint y: 153, endPoint x: 481, endPoint y: 164, distance: 203.1
click at [481, 164] on div "Business owners are seeking recommendations for lead management software, GAAP-…" at bounding box center [614, 160] width 339 height 110
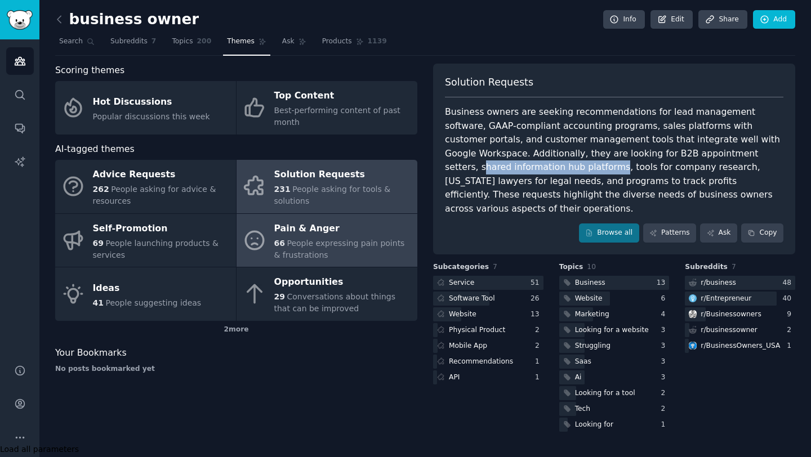
click at [352, 242] on span "People expressing pain points & frustrations" at bounding box center [339, 249] width 131 height 21
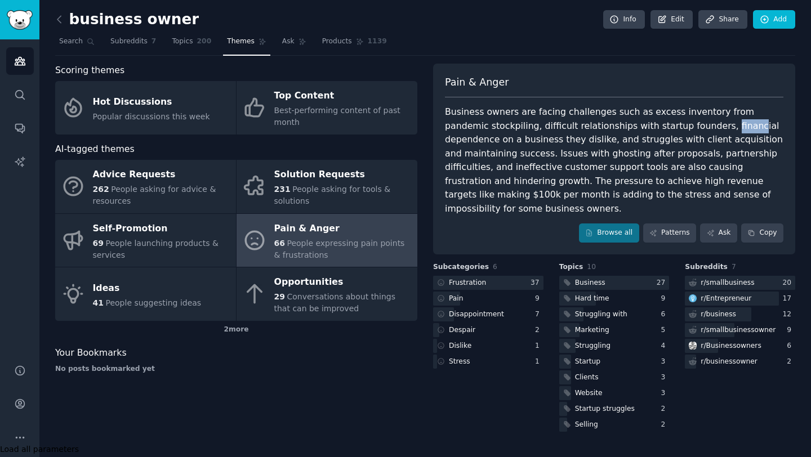
drag, startPoint x: 670, startPoint y: 125, endPoint x: 695, endPoint y: 128, distance: 24.4
click at [695, 128] on div "Business owners are facing challenges such as excess inventory from pandemic st…" at bounding box center [614, 160] width 339 height 110
click at [686, 129] on div "Business owners are facing challenges such as excess inventory from pandemic st…" at bounding box center [614, 160] width 339 height 110
drag, startPoint x: 669, startPoint y: 123, endPoint x: 526, endPoint y: 143, distance: 144.4
click at [526, 143] on div "Business owners are facing challenges such as excess inventory from pandemic st…" at bounding box center [614, 160] width 339 height 110
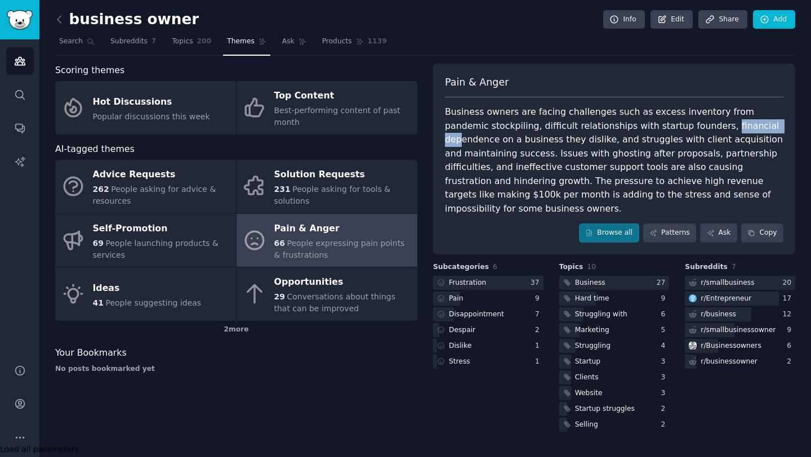
drag, startPoint x: 671, startPoint y: 124, endPoint x: 719, endPoint y: 125, distance: 47.9
click at [719, 125] on div "Business owners are facing challenges such as excess inventory from pandemic st…" at bounding box center [614, 160] width 339 height 110
click at [635, 141] on div "Business owners are facing challenges such as excess inventory from pandemic st…" at bounding box center [614, 160] width 339 height 110
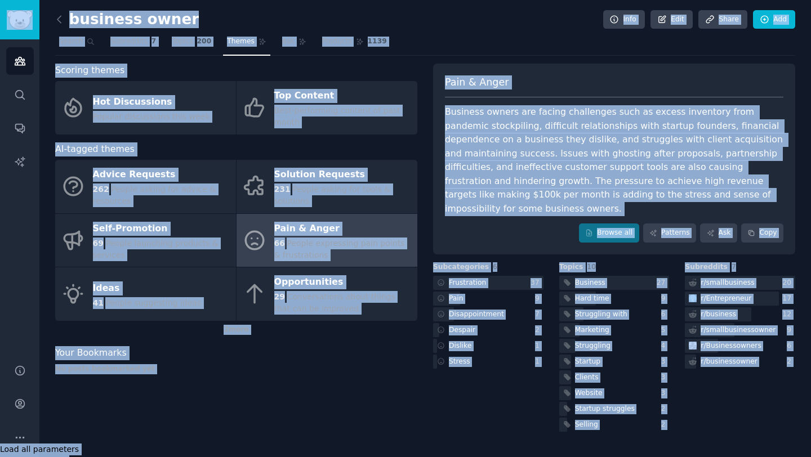
click at [635, 141] on div "Business owners are facing challenges such as excess inventory from pandemic st…" at bounding box center [614, 160] width 339 height 110
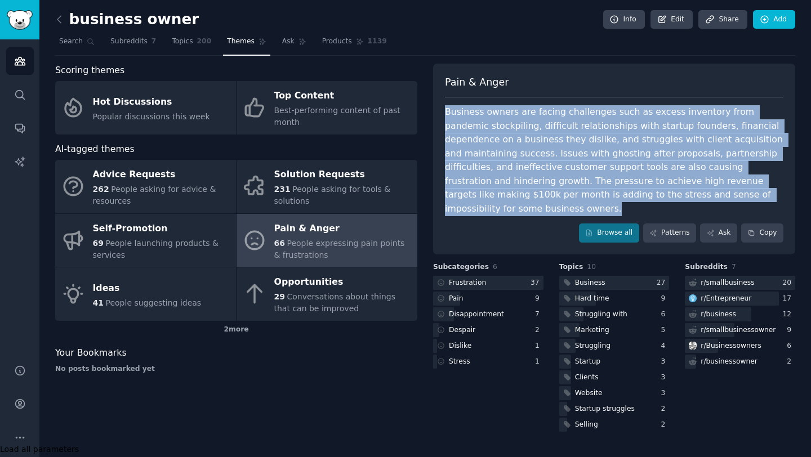
drag, startPoint x: 446, startPoint y: 114, endPoint x: 702, endPoint y: 193, distance: 268.4
click at [702, 193] on div "Business owners are facing challenges such as excess inventory from pandemic st…" at bounding box center [614, 160] width 339 height 110
copy div "Business owners are facing challenges such as excess inventory from pandemic st…"
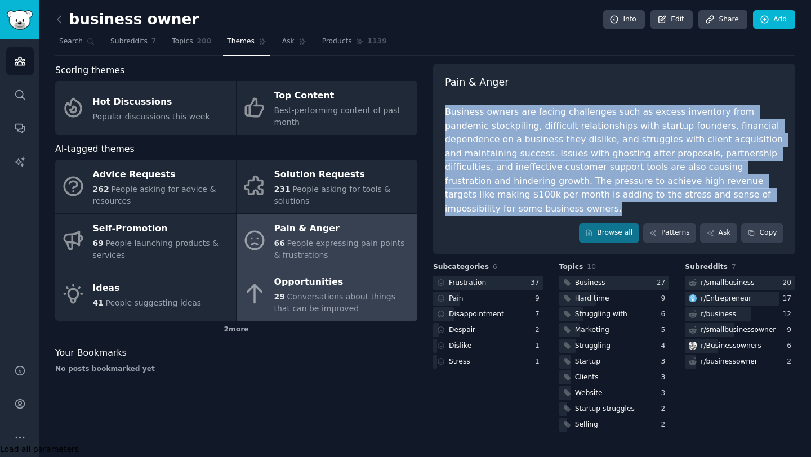
click at [349, 284] on div "Opportunities" at bounding box center [342, 283] width 137 height 18
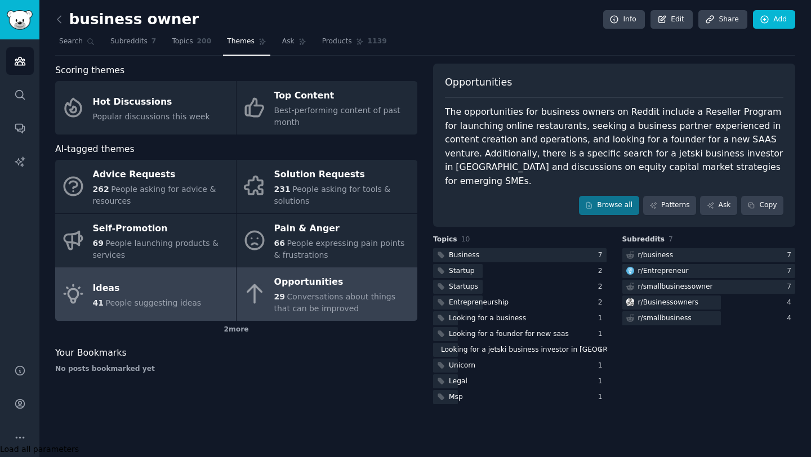
click at [167, 296] on div "Ideas" at bounding box center [147, 288] width 109 height 18
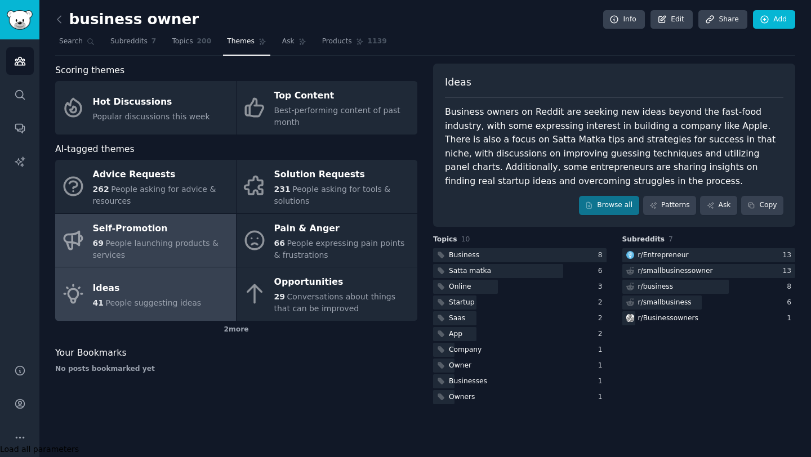
click at [173, 247] on span "People launching products & services" at bounding box center [156, 249] width 126 height 21
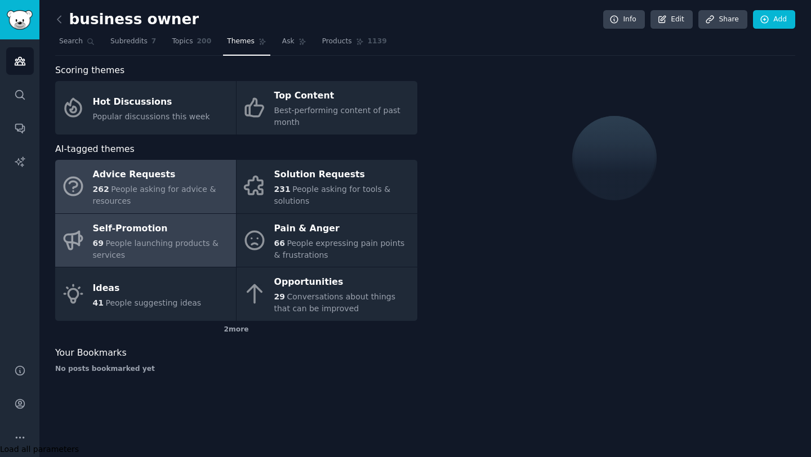
click at [167, 185] on span "People asking for advice & resources" at bounding box center [154, 195] width 123 height 21
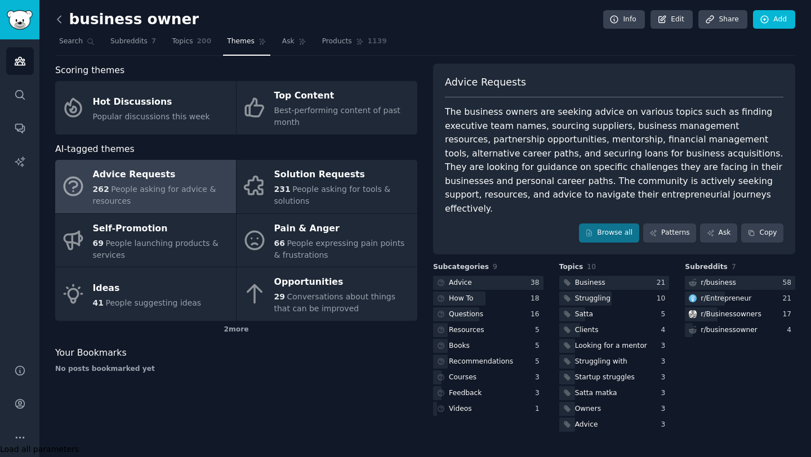
click at [60, 16] on icon at bounding box center [58, 19] width 3 height 7
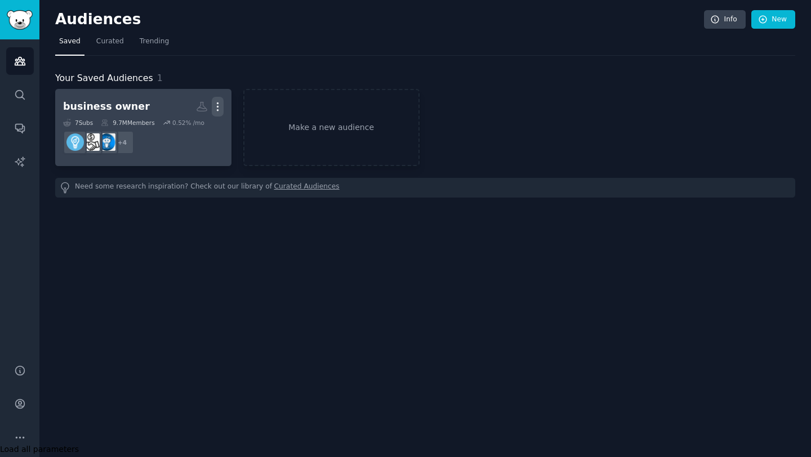
click at [220, 104] on icon "button" at bounding box center [218, 107] width 12 height 12
click at [202, 131] on div "Delete" at bounding box center [179, 131] width 54 height 24
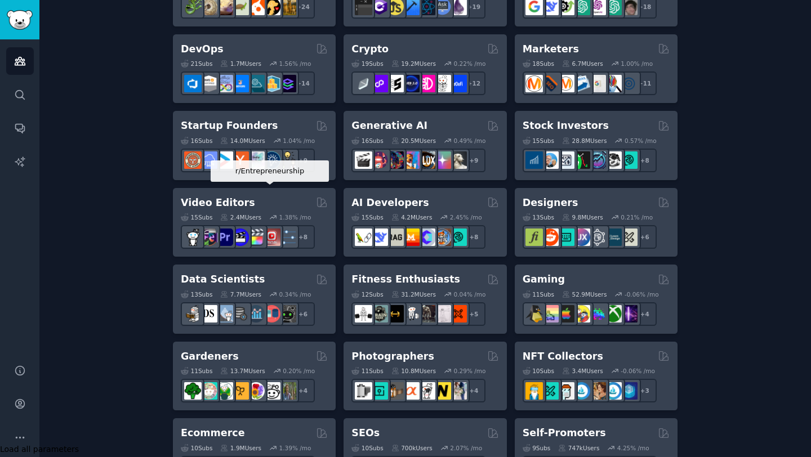
scroll to position [260, 0]
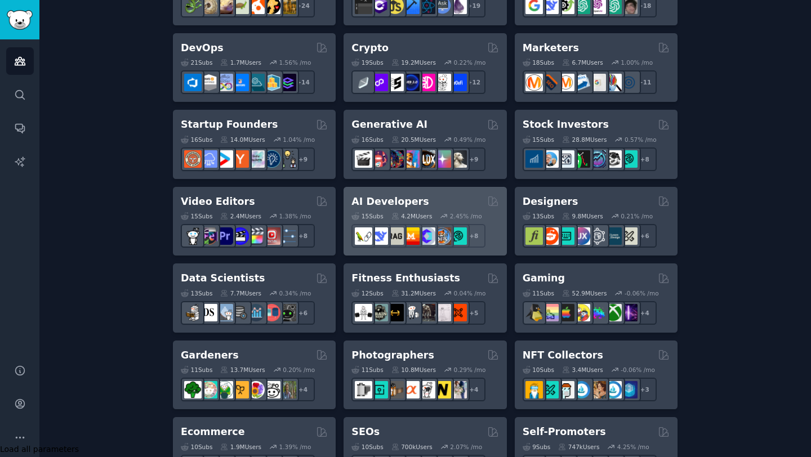
click at [433, 199] on div "AI Developers" at bounding box center [425, 202] width 147 height 14
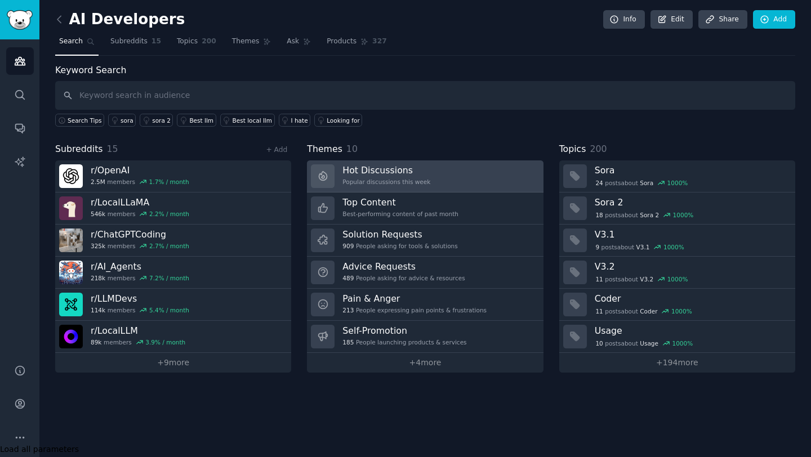
click at [420, 178] on div "Popular discussions this week" at bounding box center [387, 182] width 88 height 8
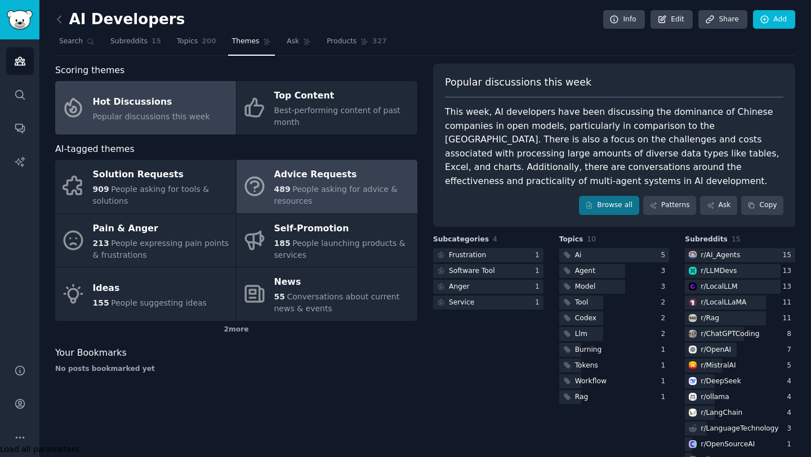
click at [331, 203] on div "489 People asking for advice & resources" at bounding box center [342, 196] width 137 height 24
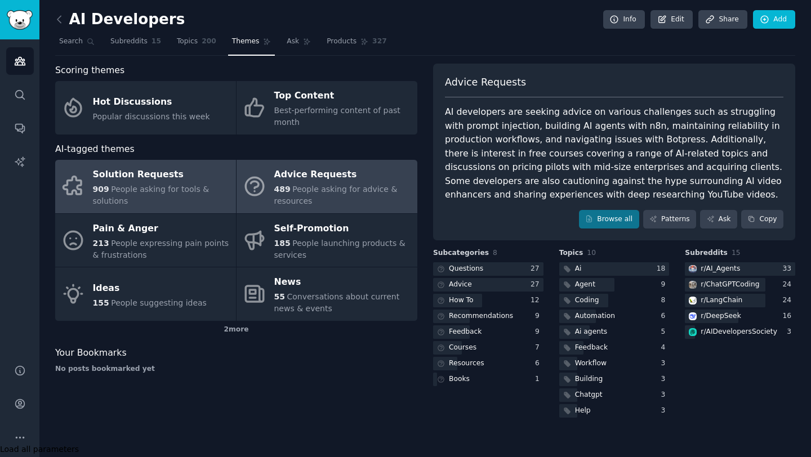
click at [178, 195] on div "909 People asking for tools & solutions" at bounding box center [161, 196] width 137 height 24
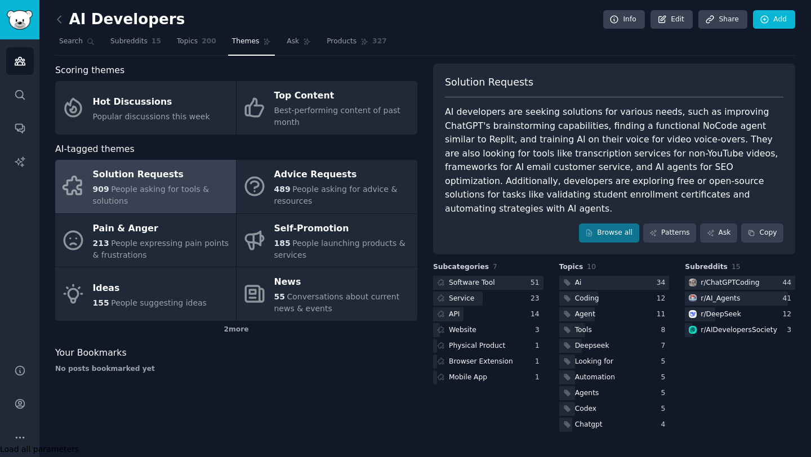
click at [696, 168] on div "AI developers are seeking solutions for various needs, such as improving ChatGP…" at bounding box center [614, 160] width 339 height 110
copy div "developers"
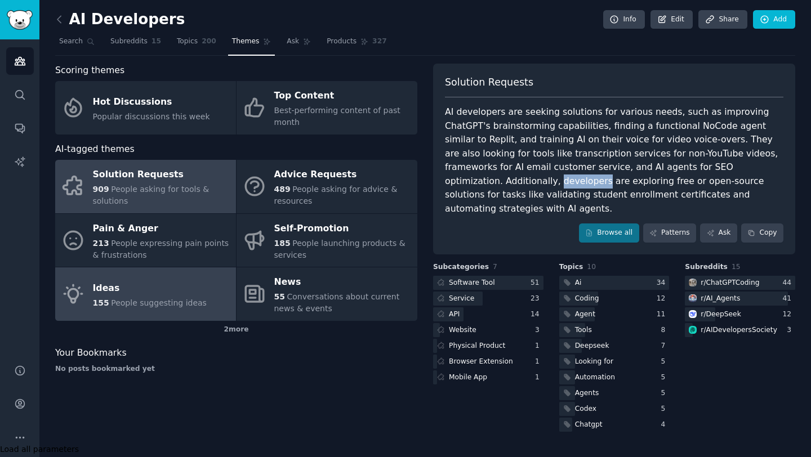
click at [170, 300] on span "People suggesting ideas" at bounding box center [159, 303] width 96 height 9
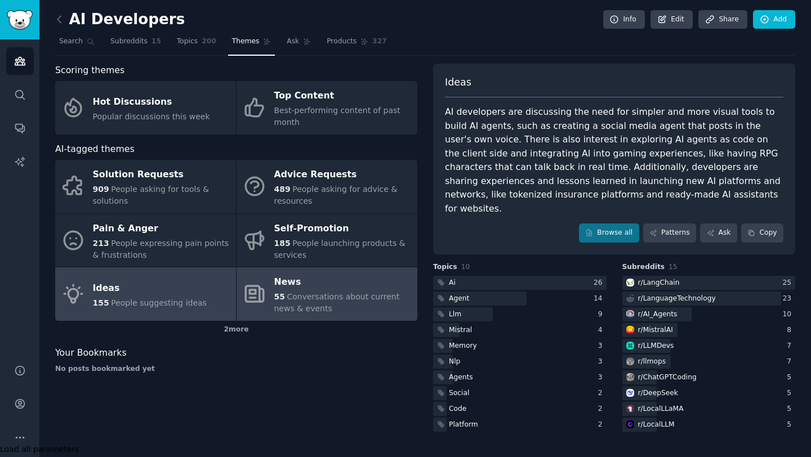
click at [291, 296] on span "Conversations about current news & events" at bounding box center [337, 302] width 126 height 21
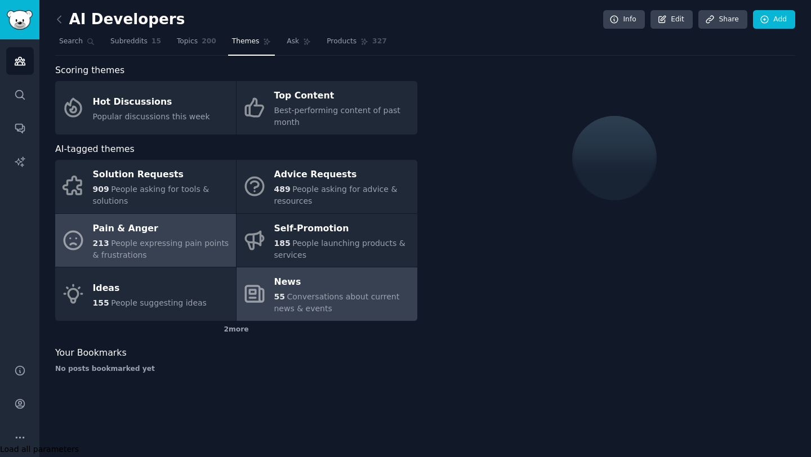
click at [191, 238] on div "213 People expressing pain points & frustrations" at bounding box center [161, 250] width 137 height 24
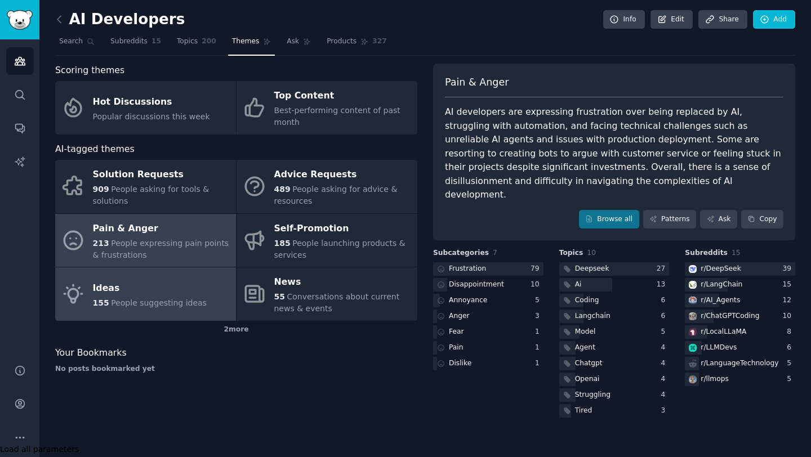
click at [163, 280] on div "Ideas" at bounding box center [150, 288] width 114 height 18
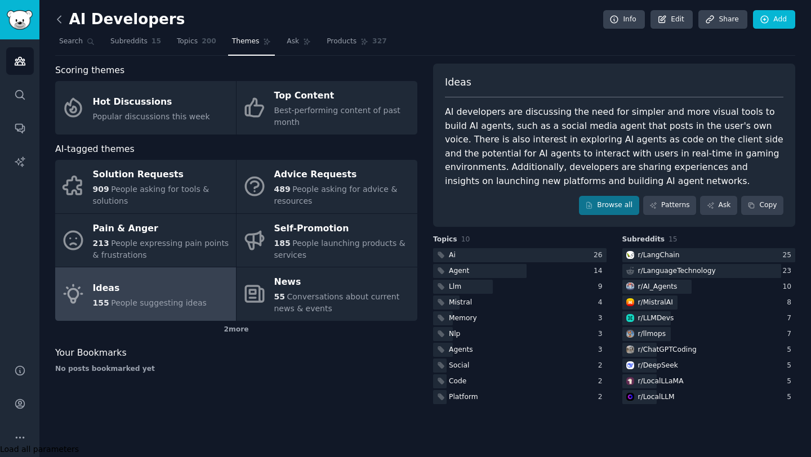
click at [59, 14] on icon at bounding box center [60, 20] width 12 height 12
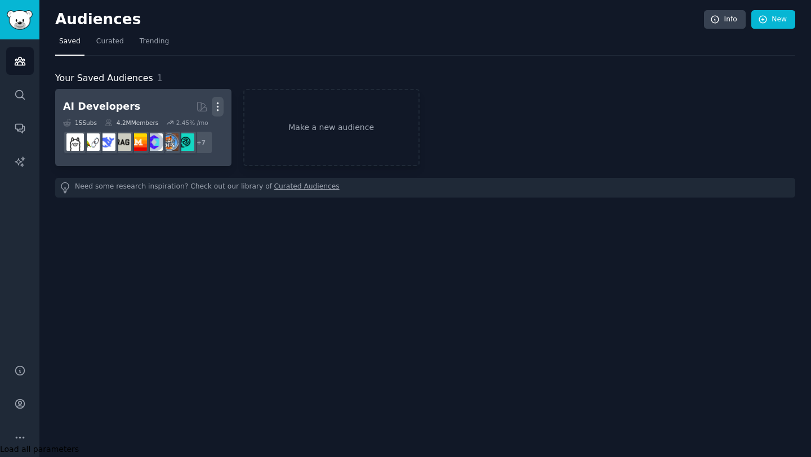
click at [223, 103] on icon "button" at bounding box center [218, 107] width 12 height 12
click at [199, 127] on p "Delete" at bounding box center [187, 131] width 26 height 12
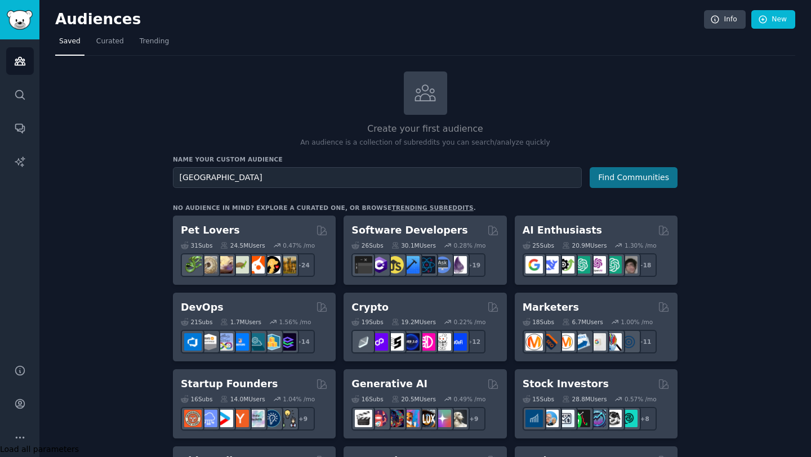
type input "[GEOGRAPHIC_DATA]"
click at [611, 179] on button "Find Communities" at bounding box center [634, 177] width 88 height 21
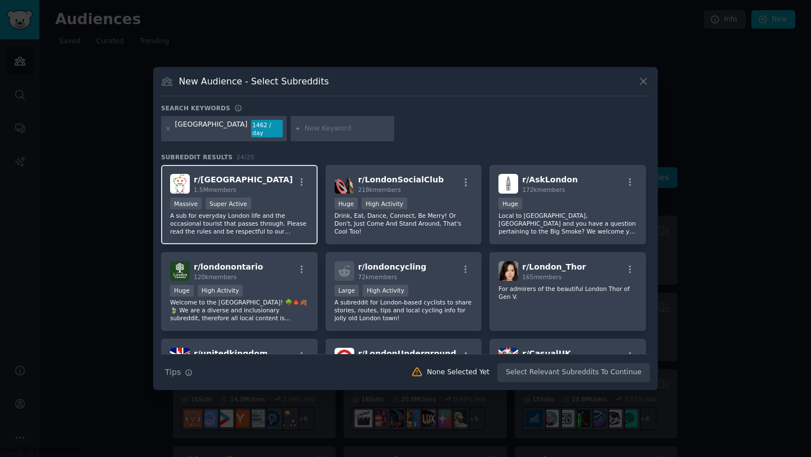
click at [272, 225] on p "A sub for everyday London life and the occasional tourist that passes through. …" at bounding box center [239, 224] width 139 height 24
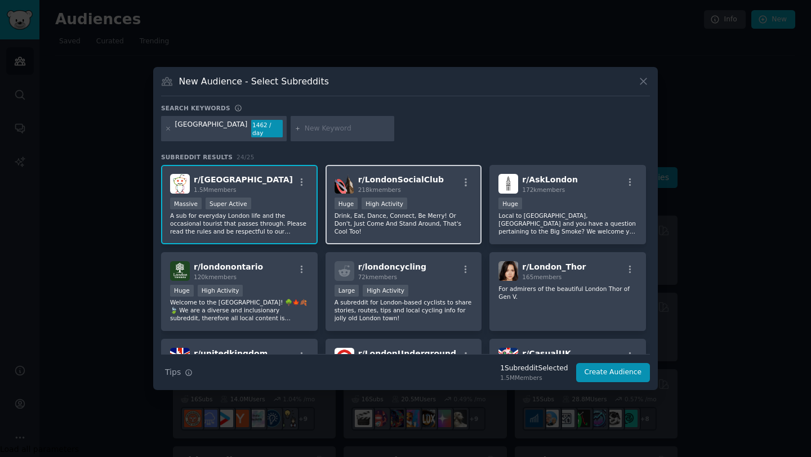
click at [414, 212] on p "Drink, Eat, Dance, Connect, Be Merry! Or Don't, Just Come And Stand Around, Tha…" at bounding box center [404, 224] width 139 height 24
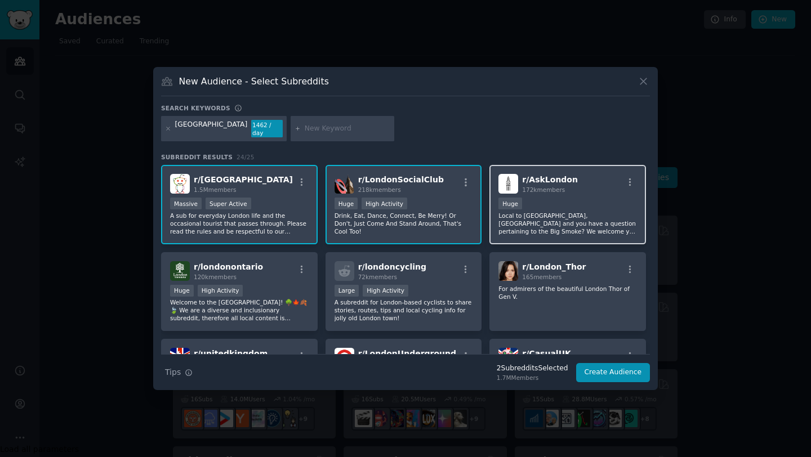
click at [533, 212] on p "Local to [GEOGRAPHIC_DATA], [GEOGRAPHIC_DATA] and you have a question pertainin…" at bounding box center [568, 224] width 139 height 24
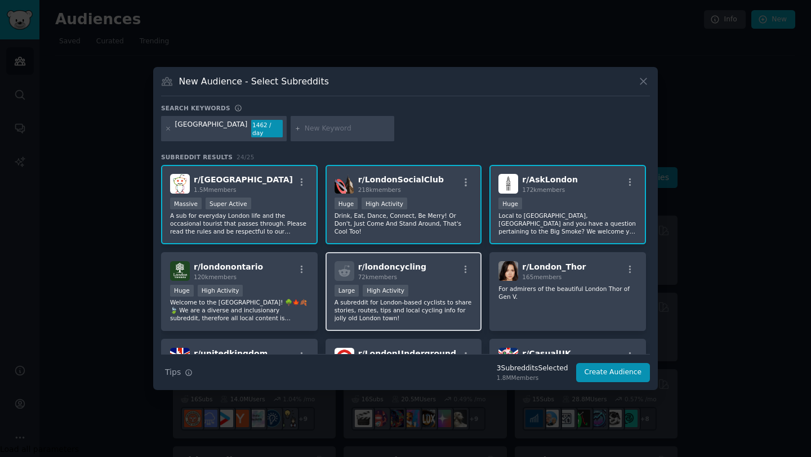
click at [438, 269] on div "r/ londoncycling 72k members" at bounding box center [404, 271] width 139 height 20
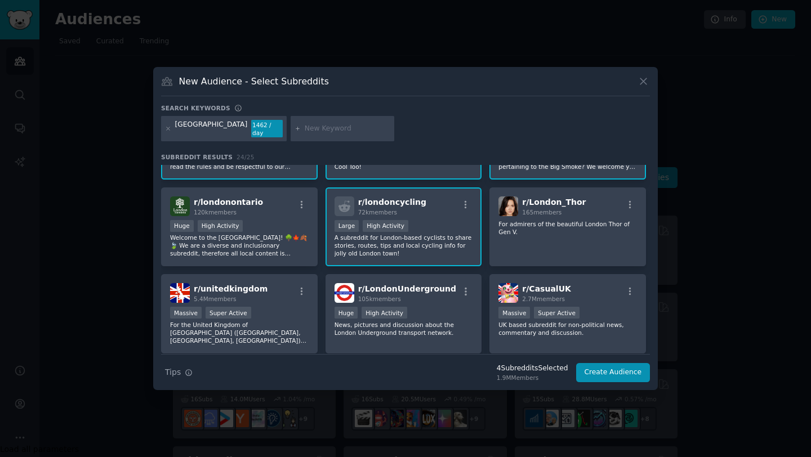
scroll to position [100, 0]
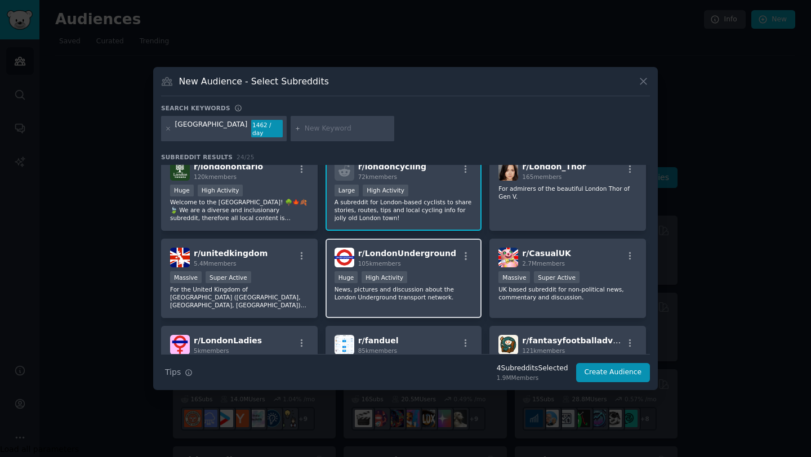
click at [425, 280] on div "Huge High Activity" at bounding box center [404, 279] width 139 height 14
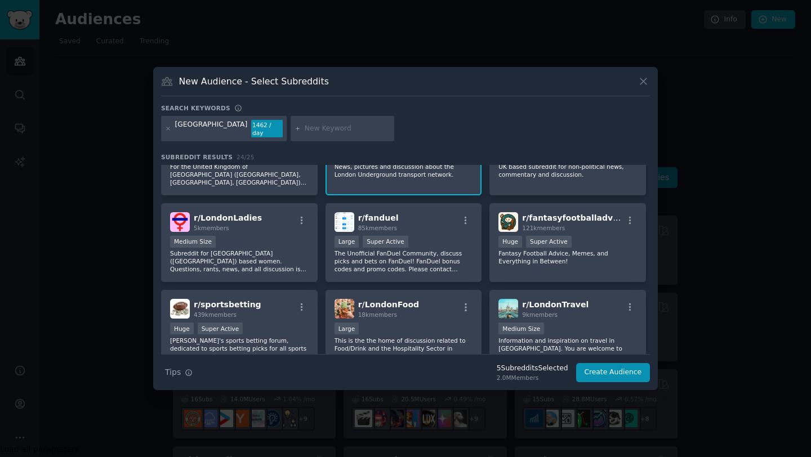
scroll to position [243, 0]
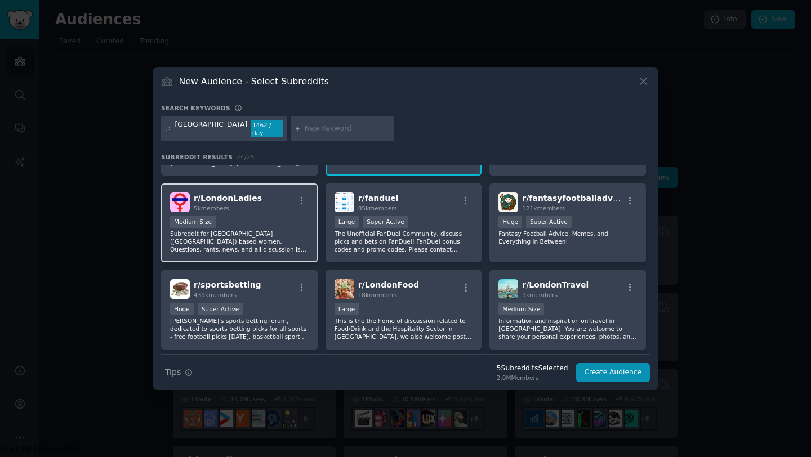
click at [286, 237] on p "Subreddit for [GEOGRAPHIC_DATA] ([GEOGRAPHIC_DATA]) based women. Questions, ran…" at bounding box center [239, 242] width 139 height 24
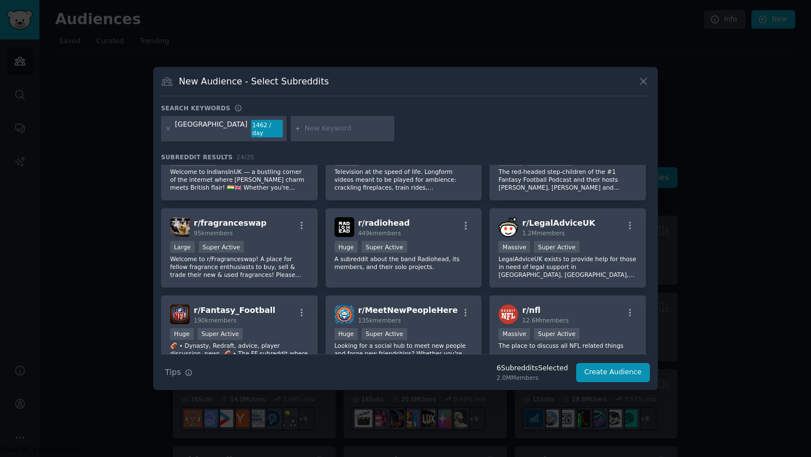
scroll to position [539, 0]
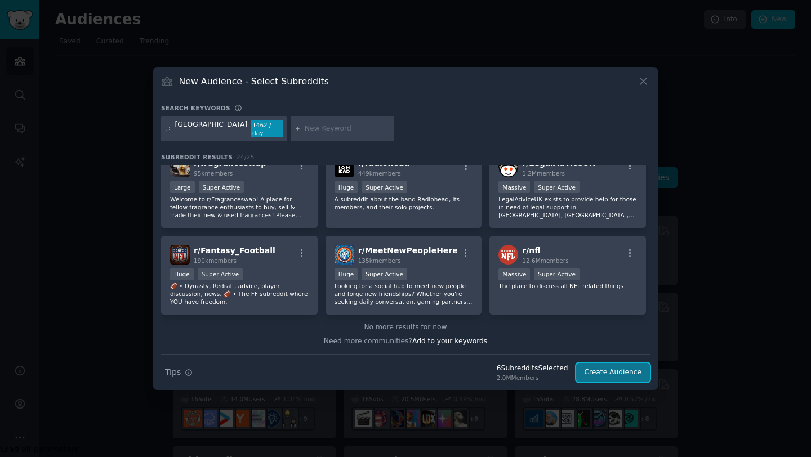
click at [593, 365] on button "Create Audience" at bounding box center [613, 372] width 74 height 19
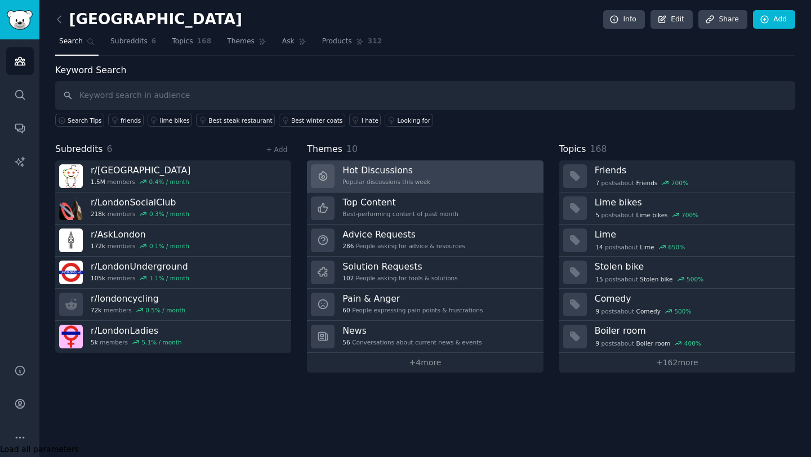
click at [442, 172] on link "Hot Discussions Popular discussions this week" at bounding box center [425, 177] width 236 height 32
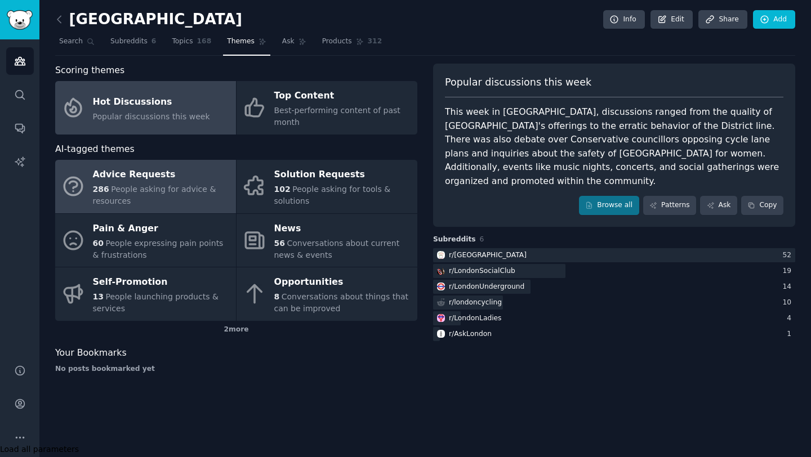
click at [194, 190] on span "People asking for advice & resources" at bounding box center [154, 195] width 123 height 21
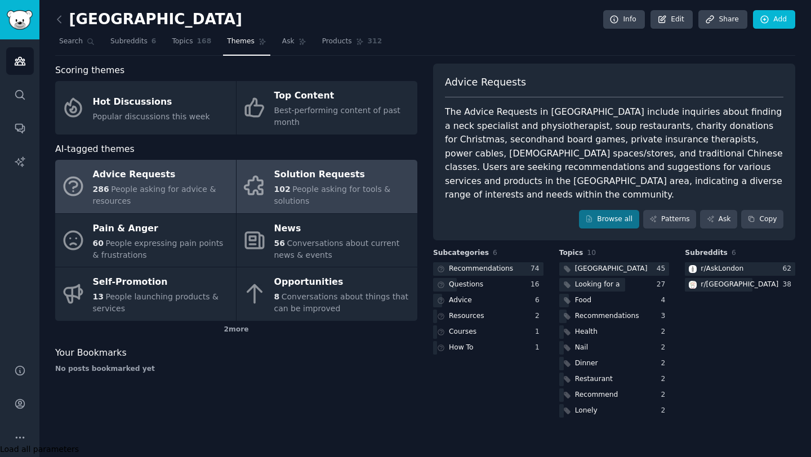
click at [285, 186] on span "102" at bounding box center [282, 189] width 16 height 9
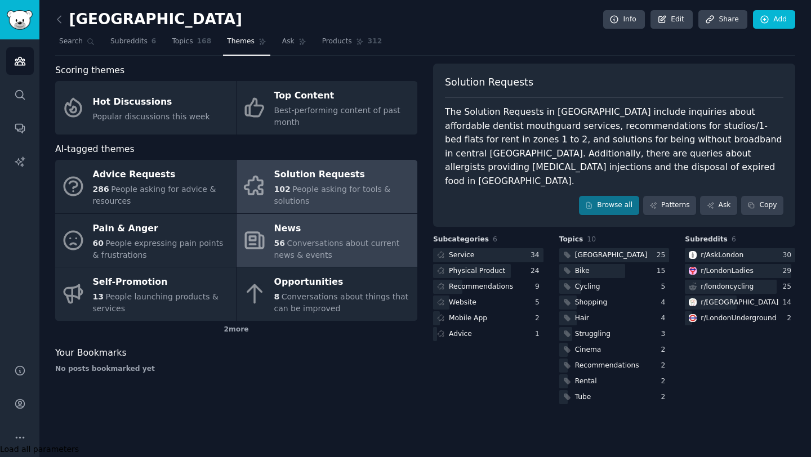
click at [300, 243] on span "Conversations about current news & events" at bounding box center [337, 249] width 126 height 21
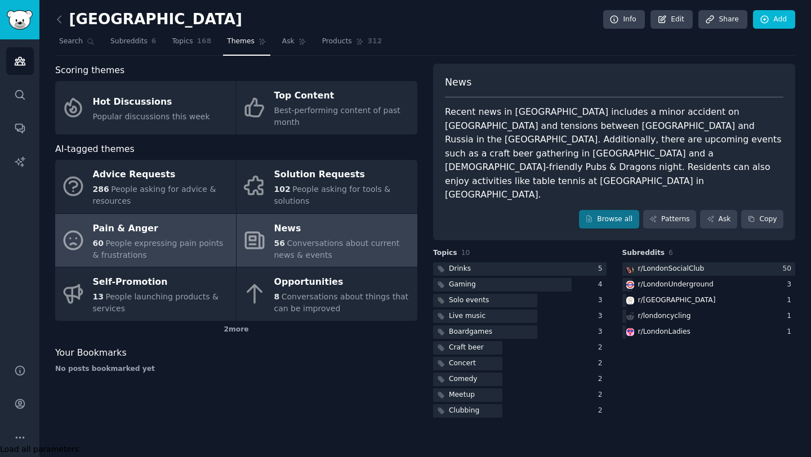
click at [200, 226] on div "Pain & Anger" at bounding box center [161, 229] width 137 height 18
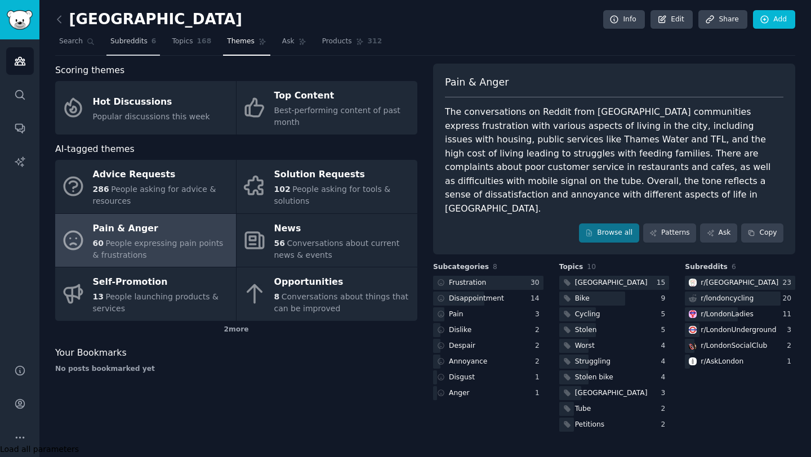
click at [119, 44] on span "Subreddits" at bounding box center [128, 42] width 37 height 10
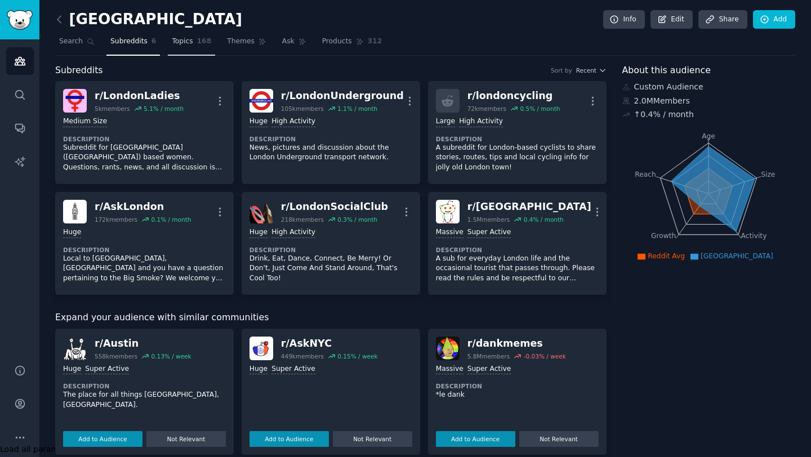
click at [192, 42] on span "Topics" at bounding box center [182, 42] width 21 height 10
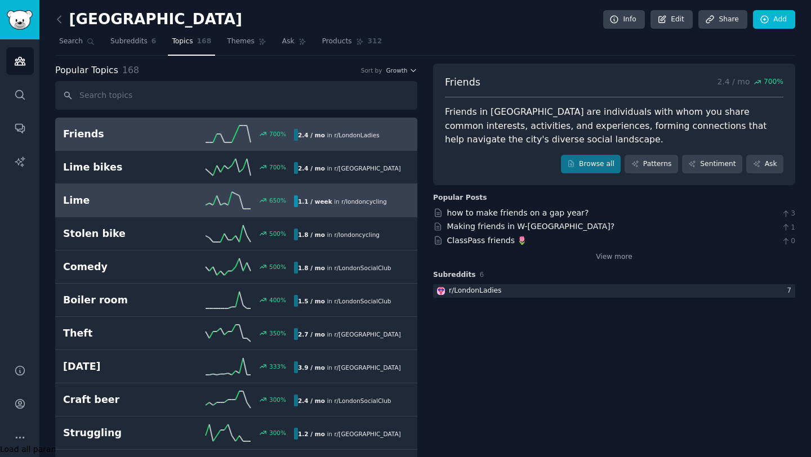
scroll to position [2, 0]
